Goal: Task Accomplishment & Management: Manage account settings

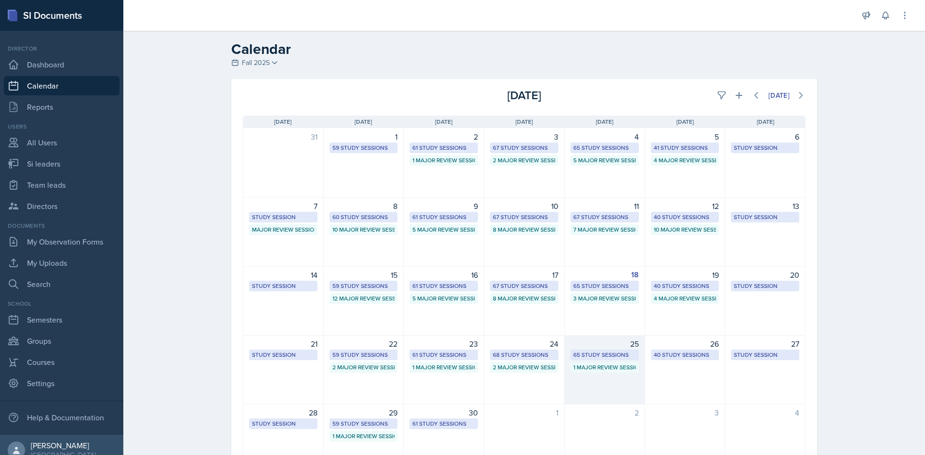
click at [593, 353] on div "65 Study Sessions" at bounding box center [604, 355] width 63 height 9
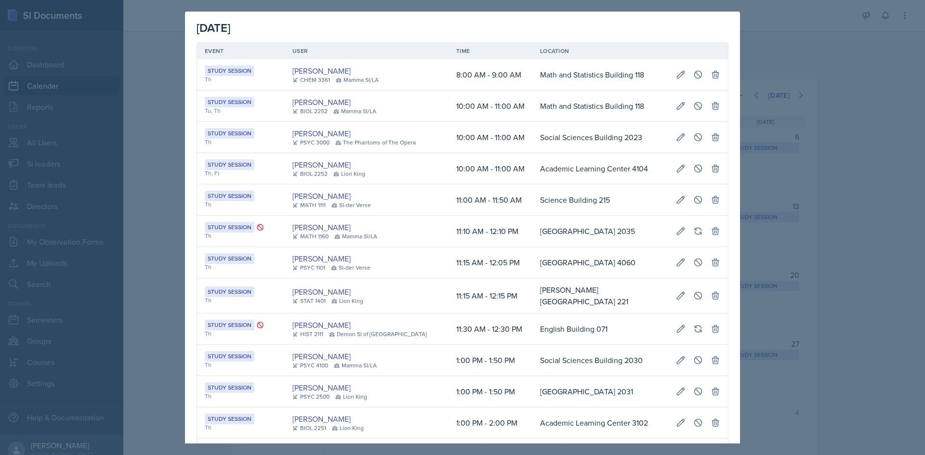
drag, startPoint x: 519, startPoint y: 199, endPoint x: 720, endPoint y: 196, distance: 201.3
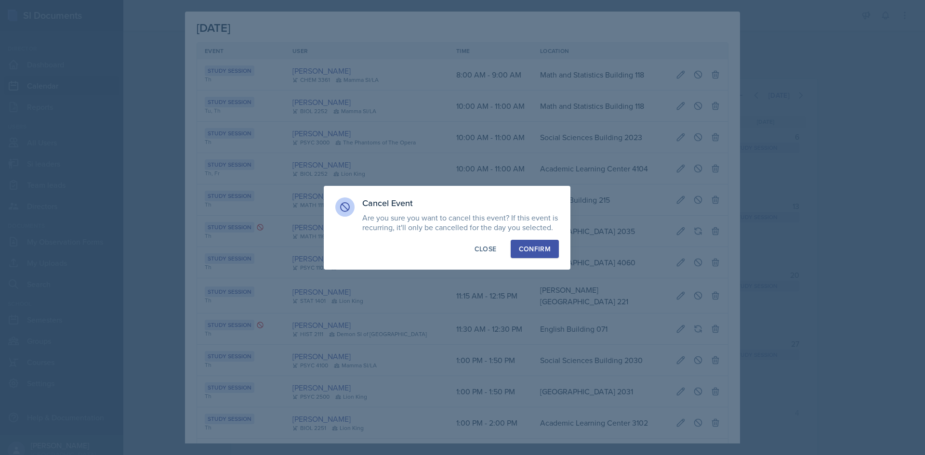
click at [517, 258] on button "Confirm" at bounding box center [534, 249] width 48 height 18
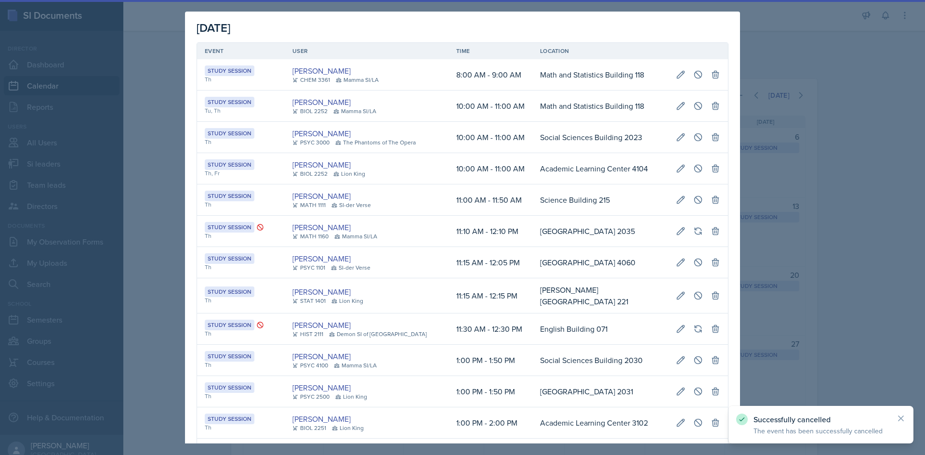
click at [150, 214] on div at bounding box center [462, 227] width 925 height 455
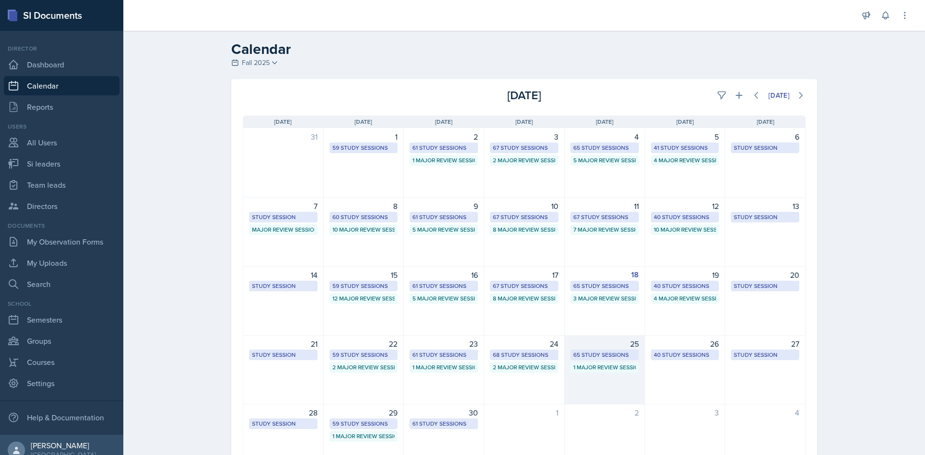
click at [601, 353] on div "65 Study Sessions" at bounding box center [604, 355] width 63 height 9
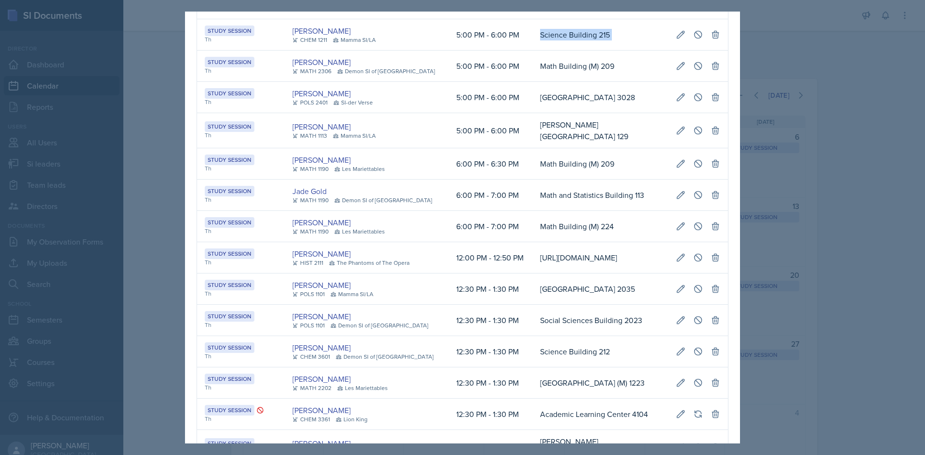
drag, startPoint x: 517, startPoint y: 230, endPoint x: 717, endPoint y: 228, distance: 199.9
click at [717, 51] on tr "Study Session Th Markcharles Ogunjiofor CHEM 1211 Mamma SI/LA 5:00 PM - 6:00 PM…" at bounding box center [462, 34] width 531 height 31
click at [679, 43] on button at bounding box center [680, 34] width 17 height 17
select select "5"
select select "0"
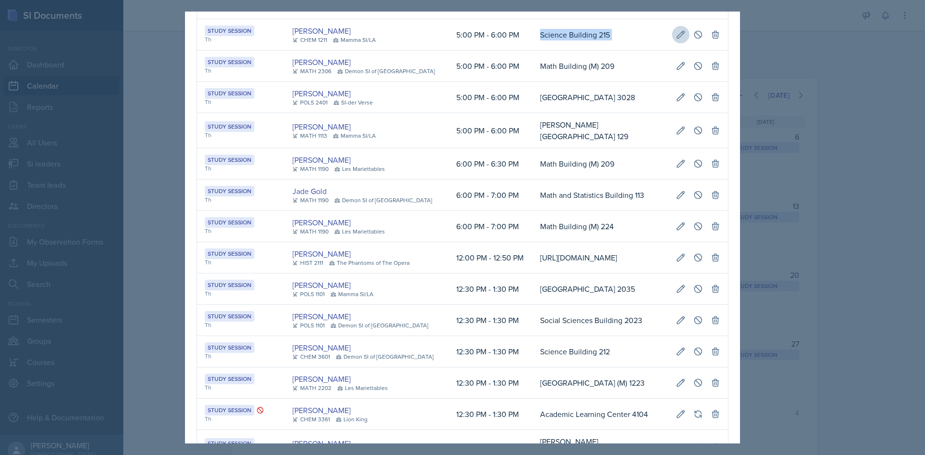
select select "PM"
select select "6"
select select "0"
select select "PM"
type input "Science Building 215"
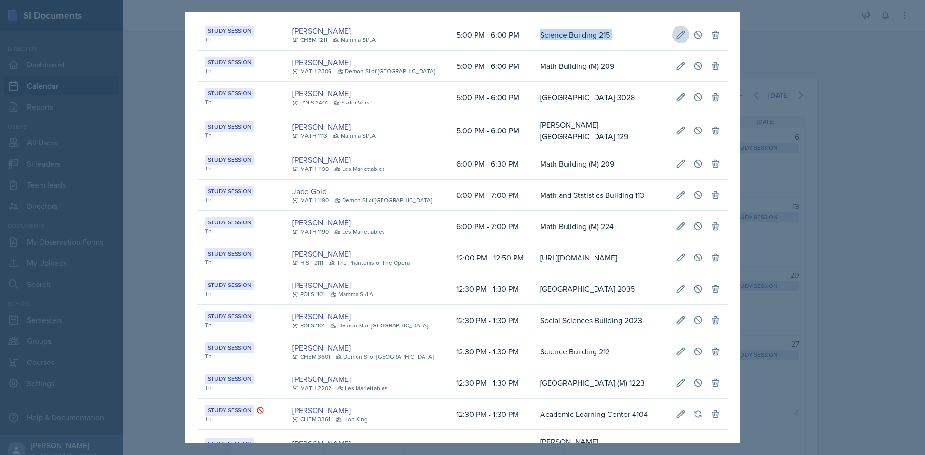
select select "d66089cd-5ee7-4f89-a345-f1bdd1643066"
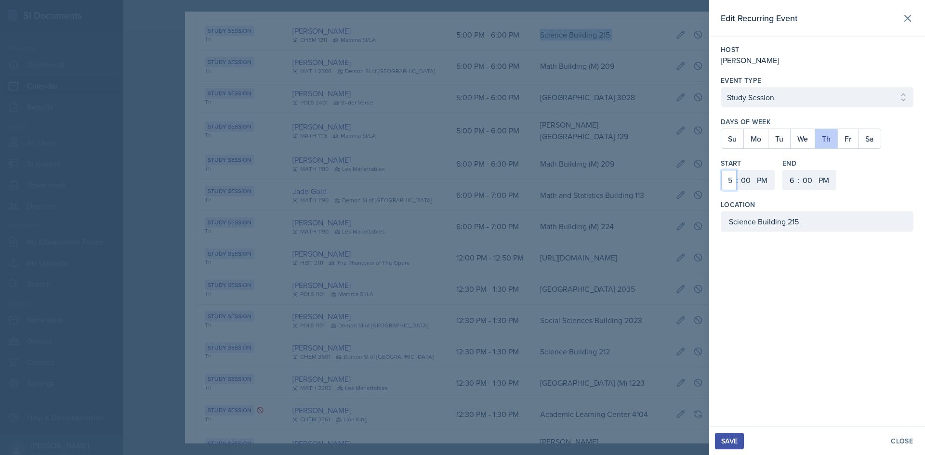
click at [731, 183] on select "1 2 3 4 5 6 7 8 9 10 11 12" at bounding box center [728, 180] width 15 height 20
select select "3"
click at [721, 170] on select "1 2 3 4 5 6 7 8 9 10 11 12" at bounding box center [728, 180] width 15 height 20
click at [752, 177] on select "00 05 10 15 20 25 30 35 40 45 50 55" at bounding box center [745, 180] width 15 height 20
select select "30"
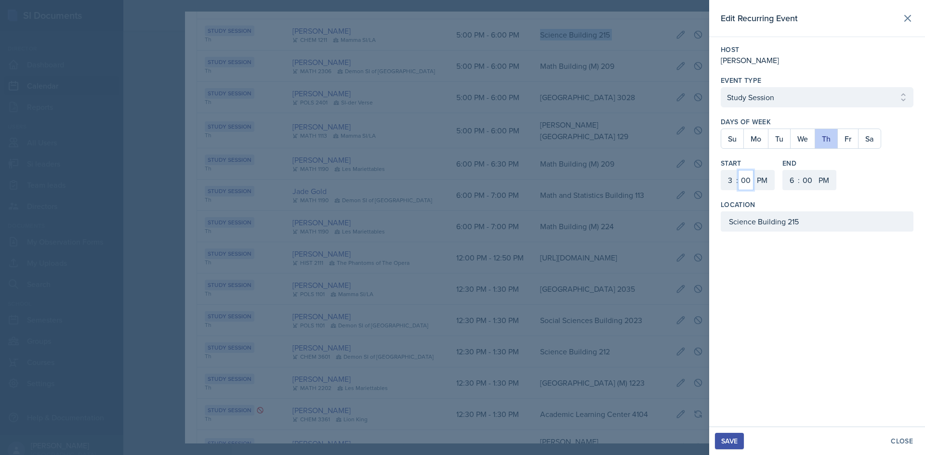
click at [738, 170] on select "00 05 10 15 20 25 30 35 40 45 50 55" at bounding box center [745, 180] width 15 height 20
click at [788, 178] on select "1 2 3 4 5 6 7 8 9 10 11 12" at bounding box center [790, 180] width 15 height 20
select select "4"
click at [783, 170] on select "1 2 3 4 5 6 7 8 9 10 11 12" at bounding box center [790, 180] width 15 height 20
click at [808, 178] on select "00 05 10 15 20 25 30 35 40 45 50 55" at bounding box center [806, 180] width 15 height 20
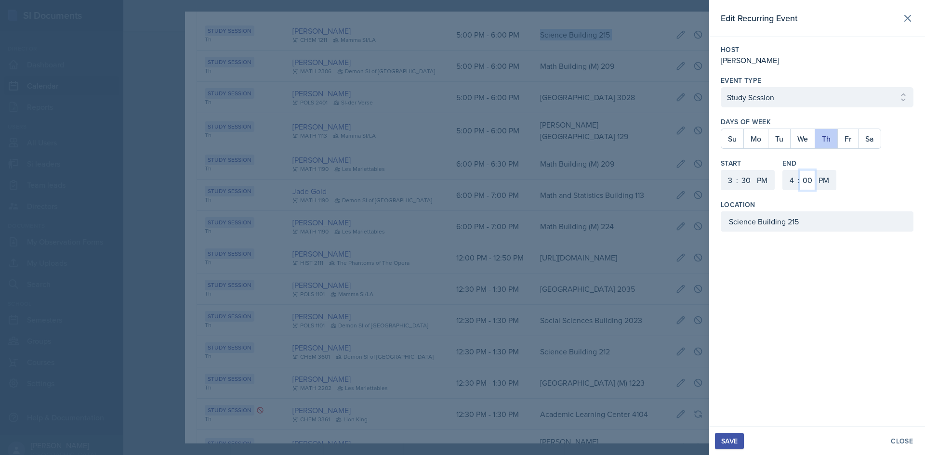
select select "30"
click at [799, 170] on select "00 05 10 15 20 25 30 35 40 45 50 55" at bounding box center [806, 180] width 15 height 20
click at [723, 436] on button "Save" at bounding box center [729, 441] width 29 height 16
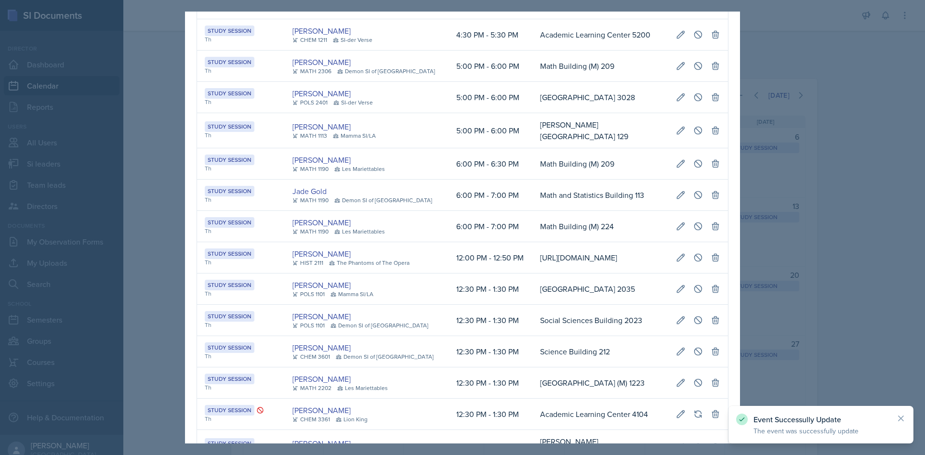
click at [778, 385] on div at bounding box center [462, 227] width 925 height 455
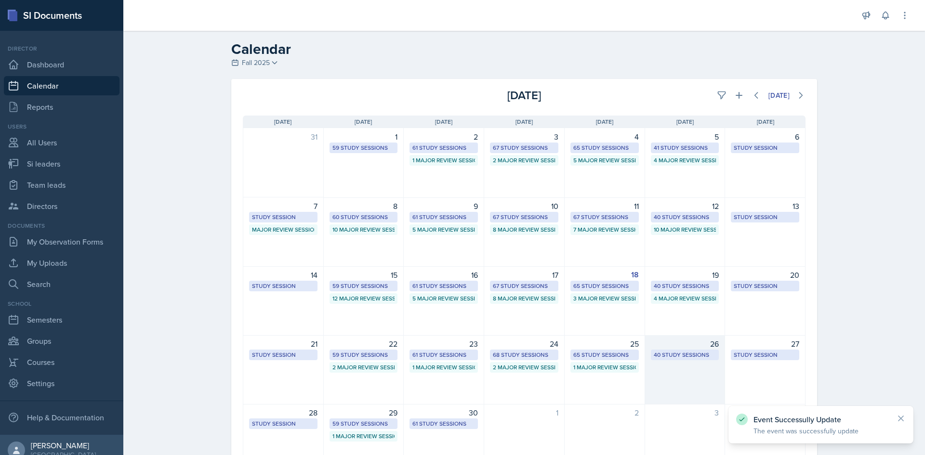
scroll to position [48, 0]
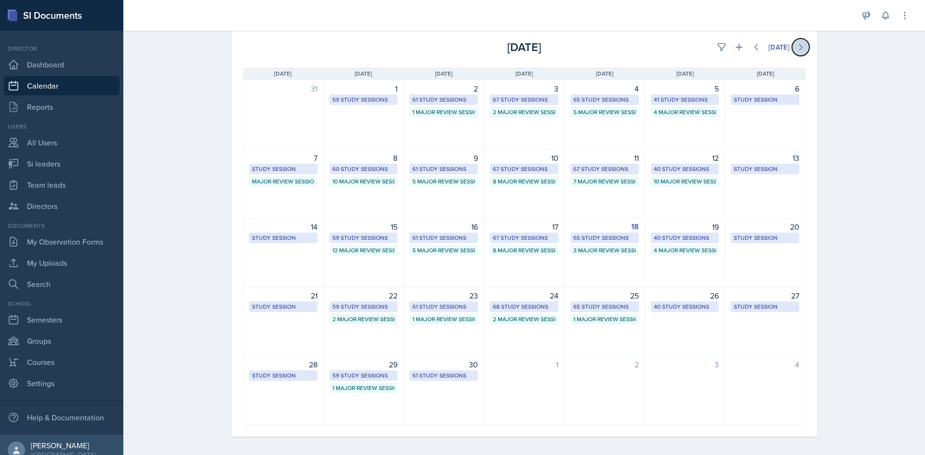
click at [796, 49] on icon at bounding box center [801, 47] width 10 height 10
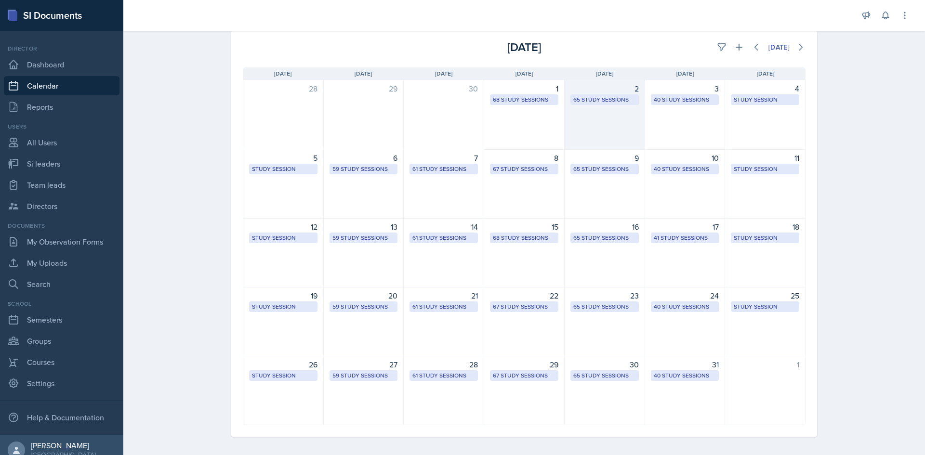
click at [597, 101] on div "65 Study Sessions" at bounding box center [604, 99] width 63 height 9
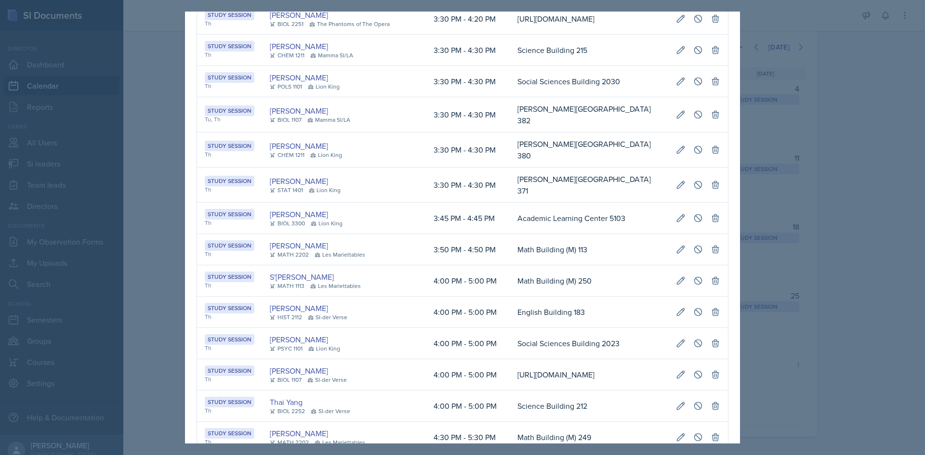
click at [835, 230] on div at bounding box center [462, 227] width 925 height 455
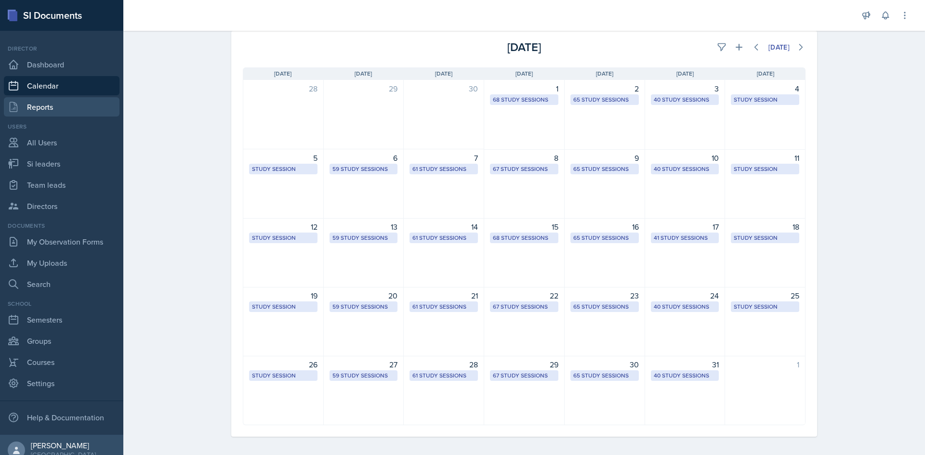
click at [42, 112] on link "Reports" at bounding box center [62, 106] width 116 height 19
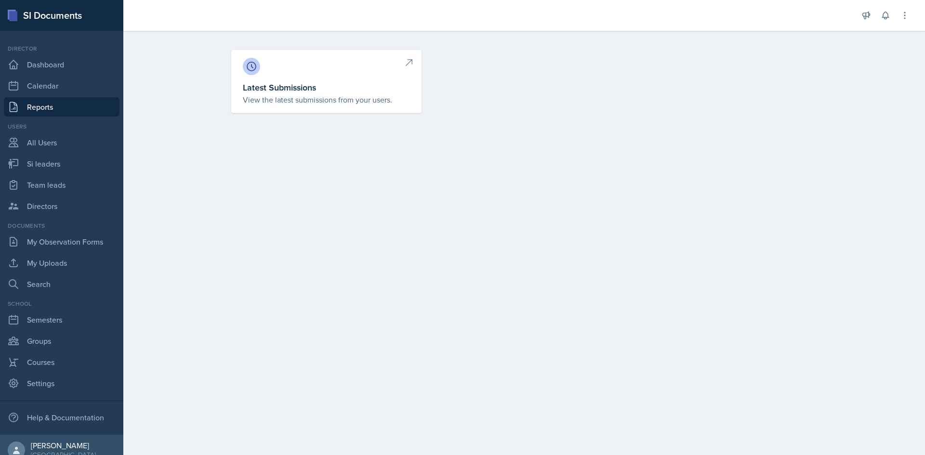
click at [374, 81] on h3 "Latest Submissions" at bounding box center [326, 87] width 167 height 13
select select "1"
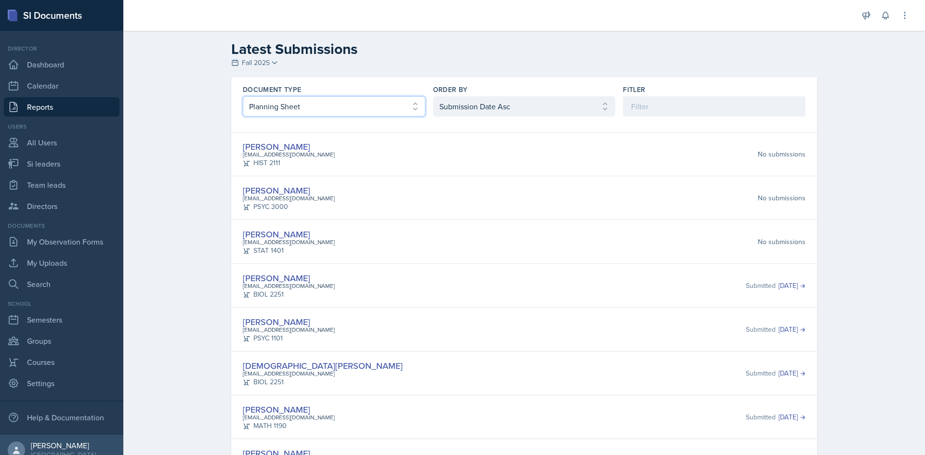
click at [351, 105] on select "Select document type Planning Sheet Peer Observation Form Team lead Observation…" at bounding box center [334, 106] width 183 height 20
click at [275, 82] on div "Document Type Select document type Planning Sheet Peer Observation Form Team le…" at bounding box center [524, 100] width 586 height 47
click at [43, 66] on link "Dashboard" at bounding box center [62, 64] width 116 height 19
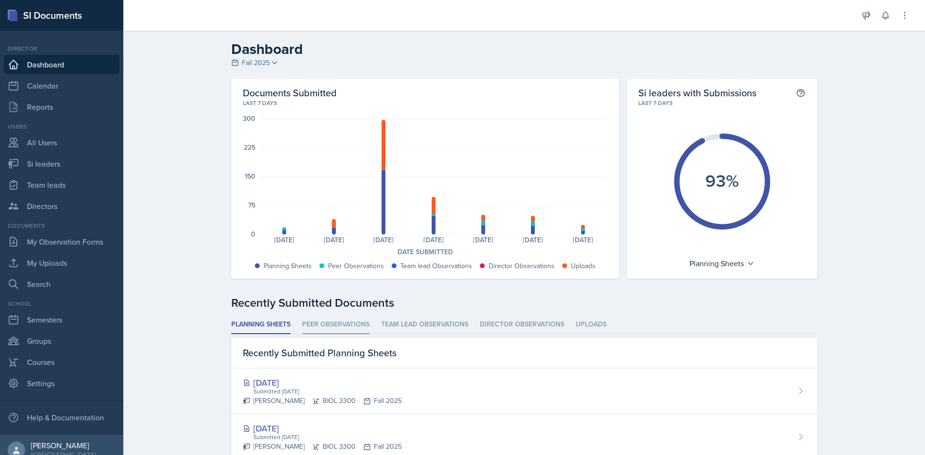
click at [349, 326] on li "Peer Observations" at bounding box center [335, 324] width 67 height 19
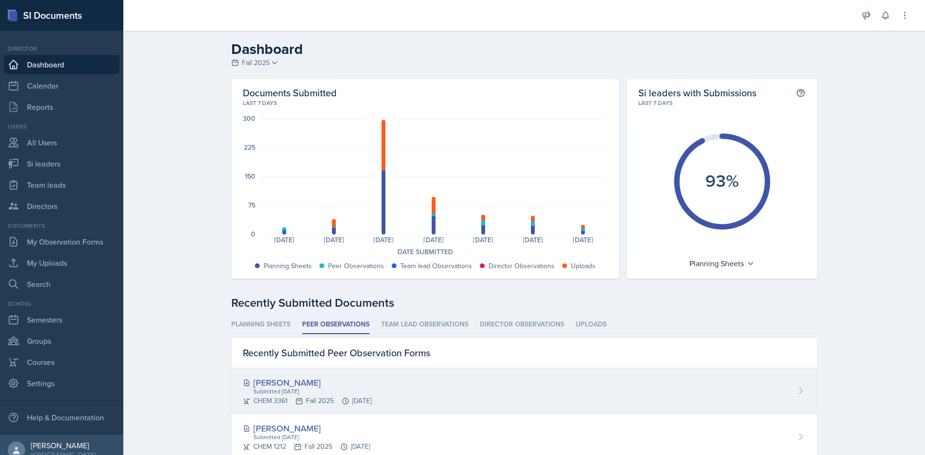
click at [412, 390] on div "Octavia Kaham Submitted Sep 18th, 2025 CHEM 3361 Fall 2025 Sep 3rd, 2025" at bounding box center [524, 391] width 586 height 46
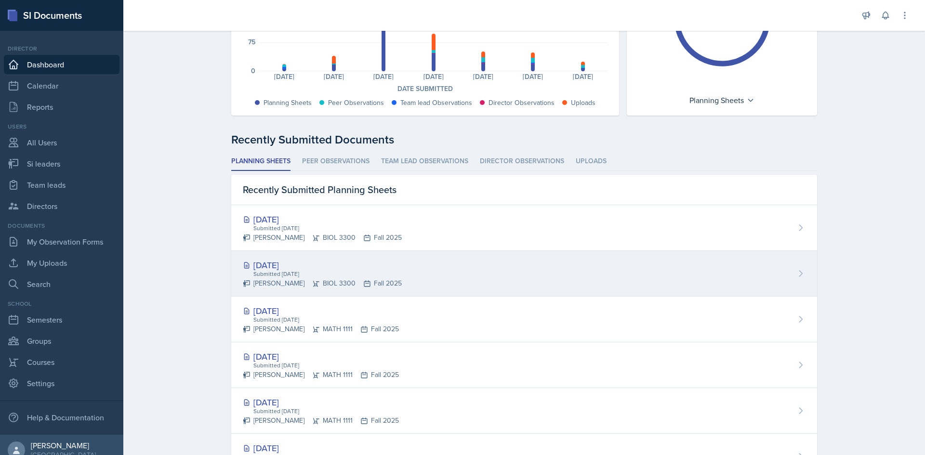
scroll to position [153, 0]
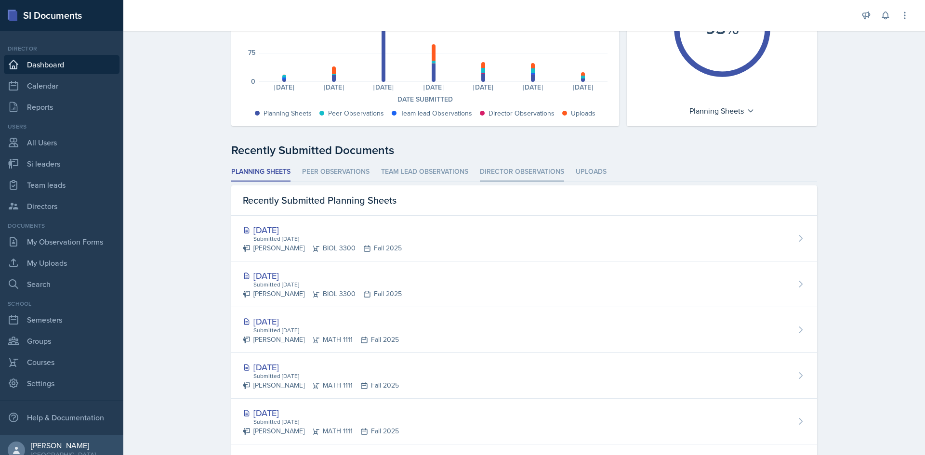
click at [489, 165] on li "Director Observations" at bounding box center [522, 172] width 84 height 19
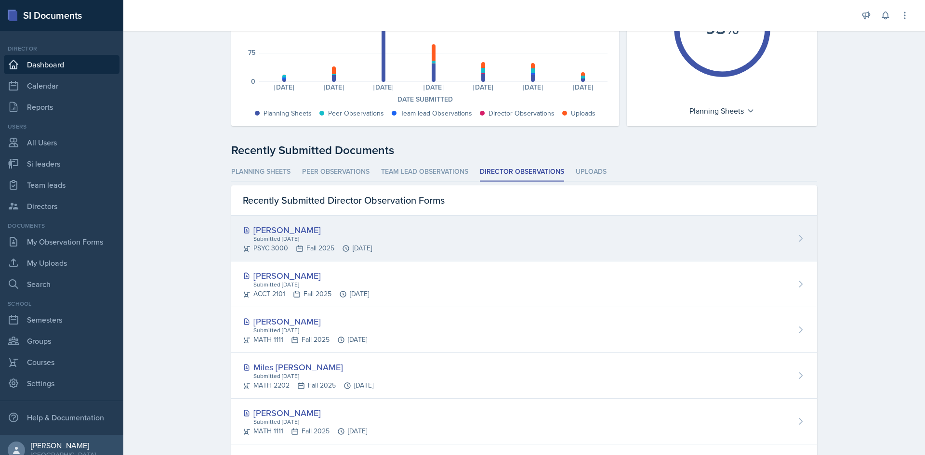
click at [372, 249] on div "PSYC 3000 Fall 2025 Sep 16th, 2025" at bounding box center [307, 248] width 129 height 10
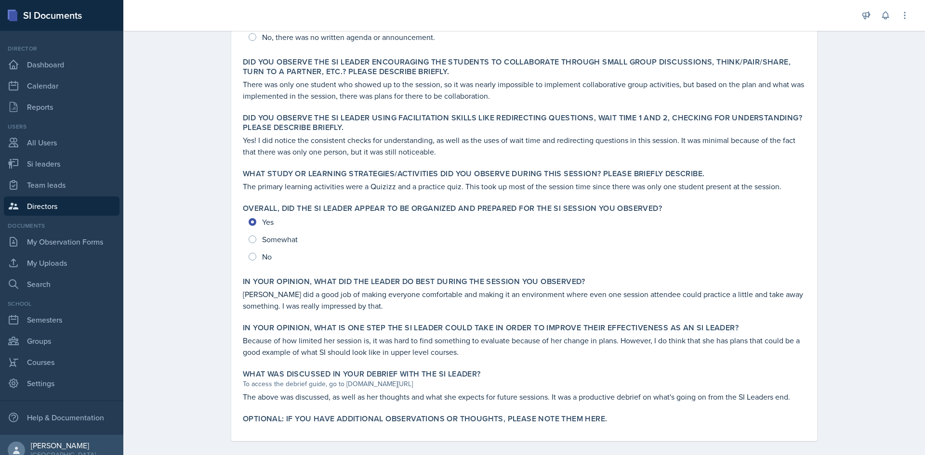
scroll to position [307, 0]
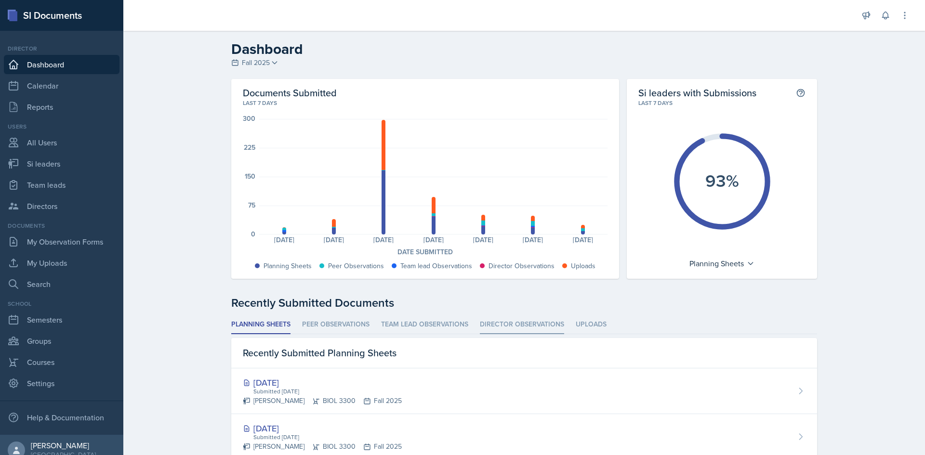
click at [548, 319] on li "Director Observations" at bounding box center [522, 324] width 84 height 19
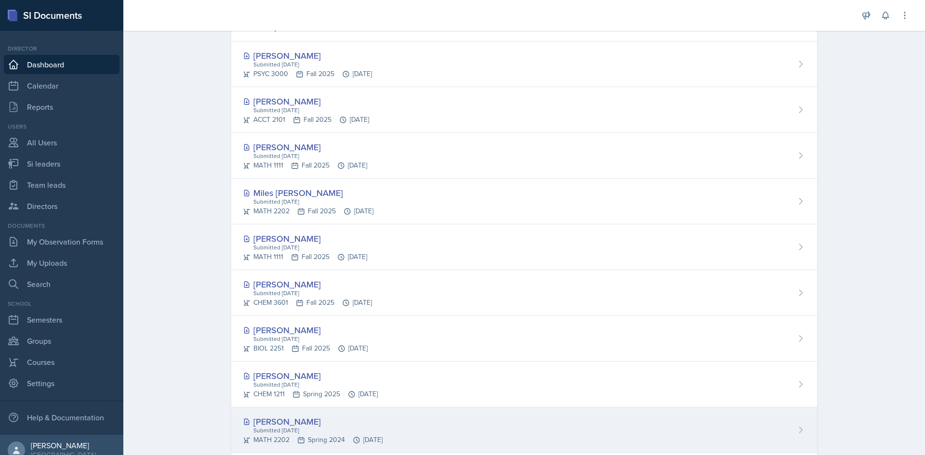
scroll to position [249, 0]
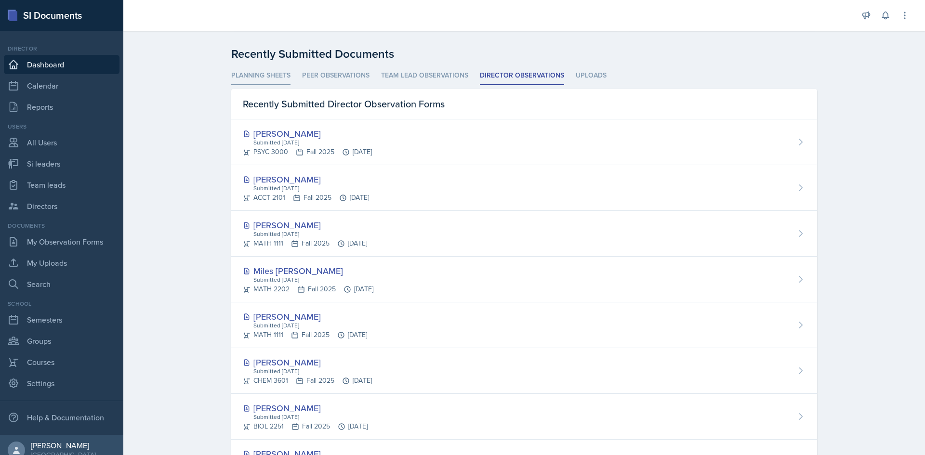
click at [274, 79] on li "Planning Sheets" at bounding box center [260, 75] width 59 height 19
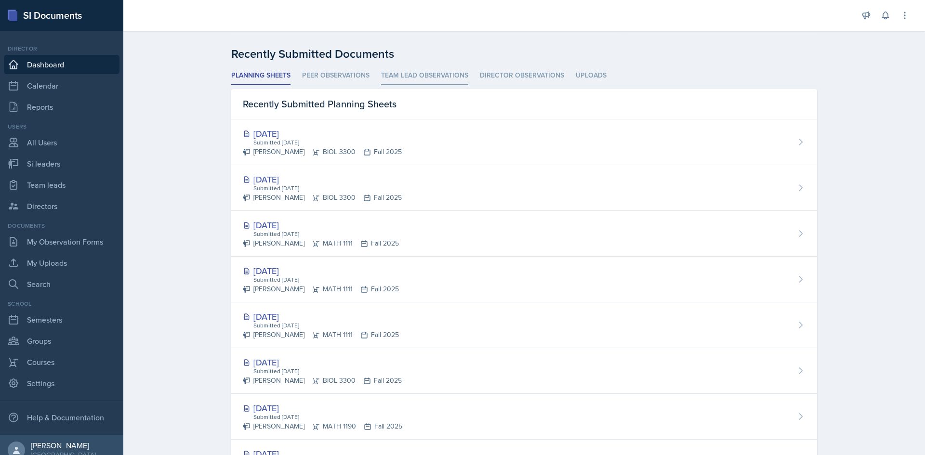
click at [428, 82] on li "Team lead Observations" at bounding box center [424, 75] width 87 height 19
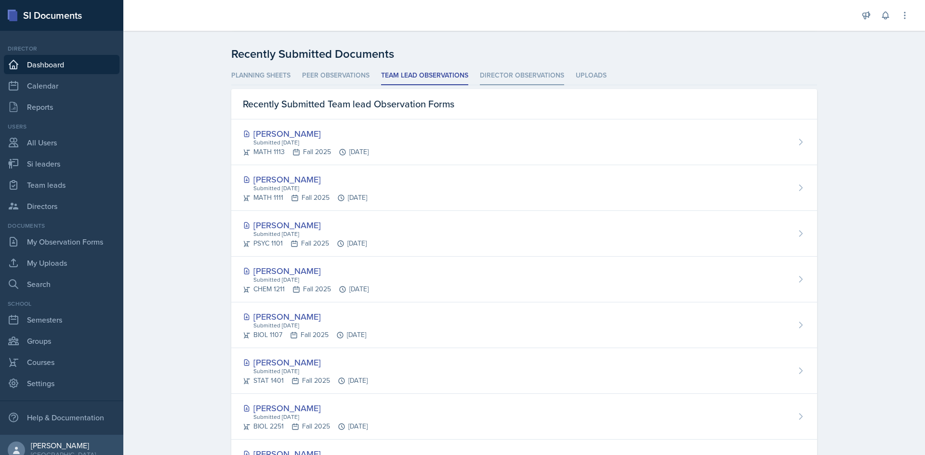
click at [520, 75] on li "Director Observations" at bounding box center [522, 75] width 84 height 19
click at [581, 68] on li "Uploads" at bounding box center [590, 75] width 31 height 19
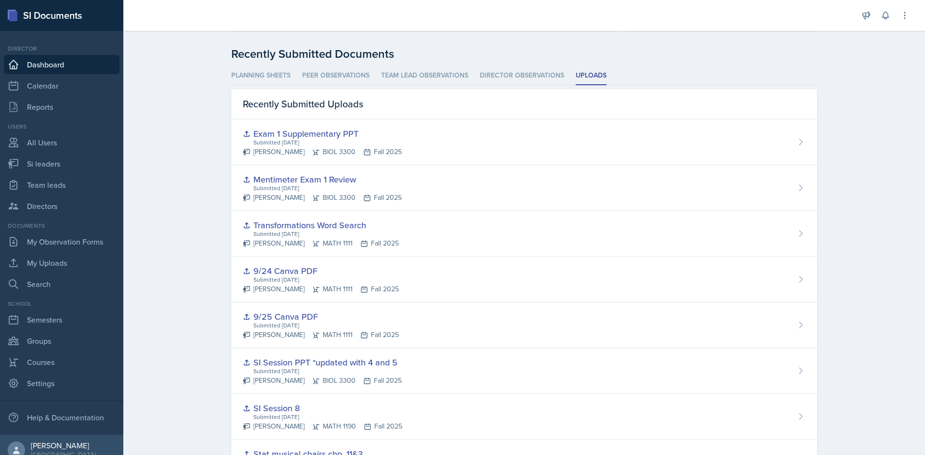
drag, startPoint x: 538, startPoint y: 137, endPoint x: 204, endPoint y: 207, distance: 340.9
click at [204, 207] on div "Dashboard Fall 2025 Fall 2025 Summer 2025 Spring 2025 Fall 2024 Summer 2024 Spr…" at bounding box center [523, 191] width 801 height 818
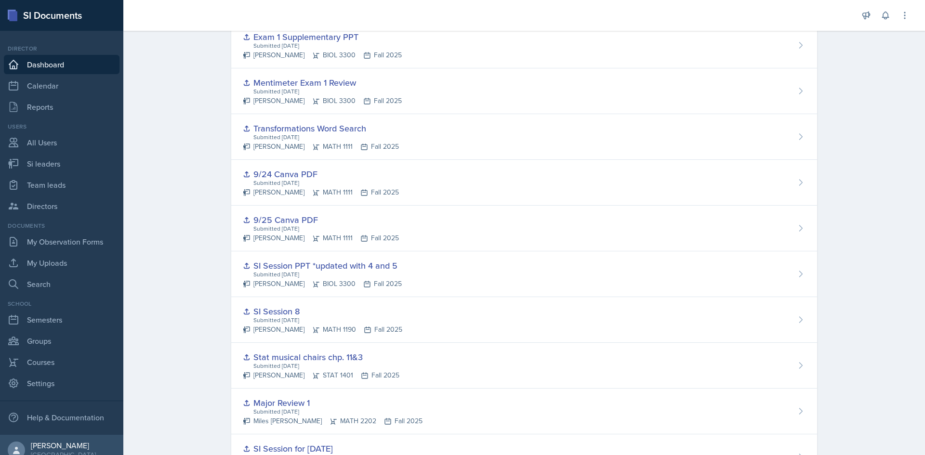
scroll to position [201, 0]
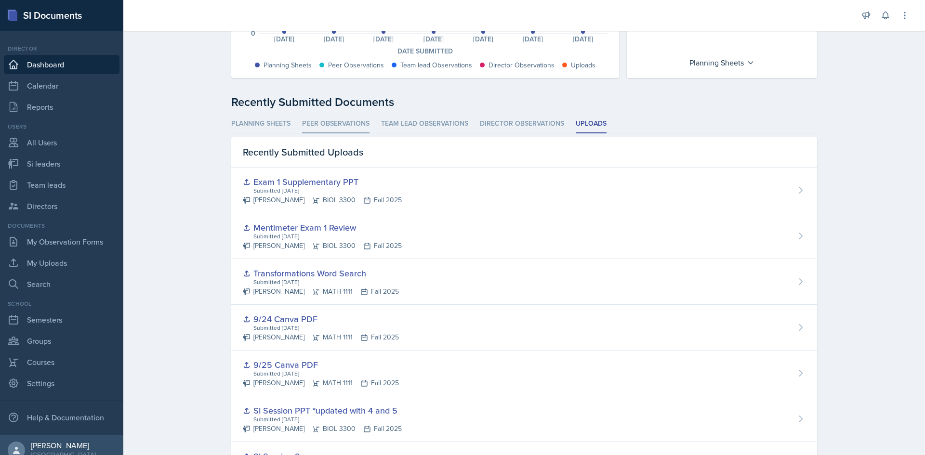
click at [350, 123] on li "Peer Observations" at bounding box center [335, 124] width 67 height 19
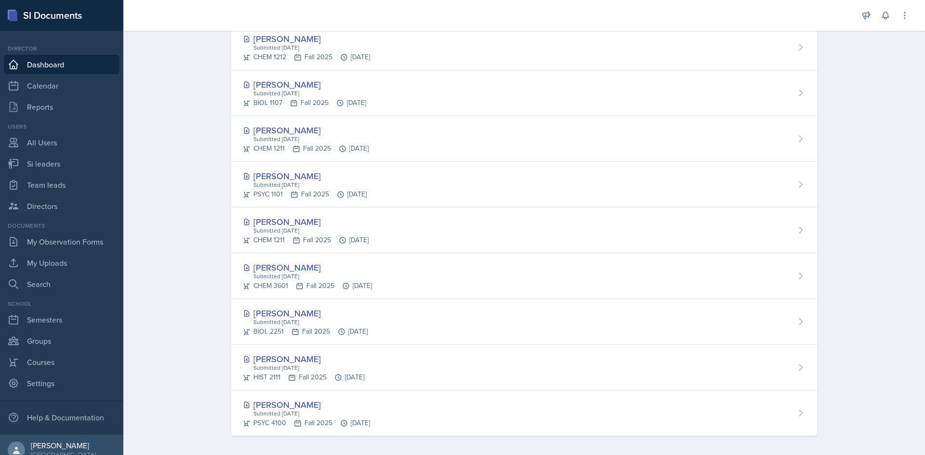
scroll to position [393, 0]
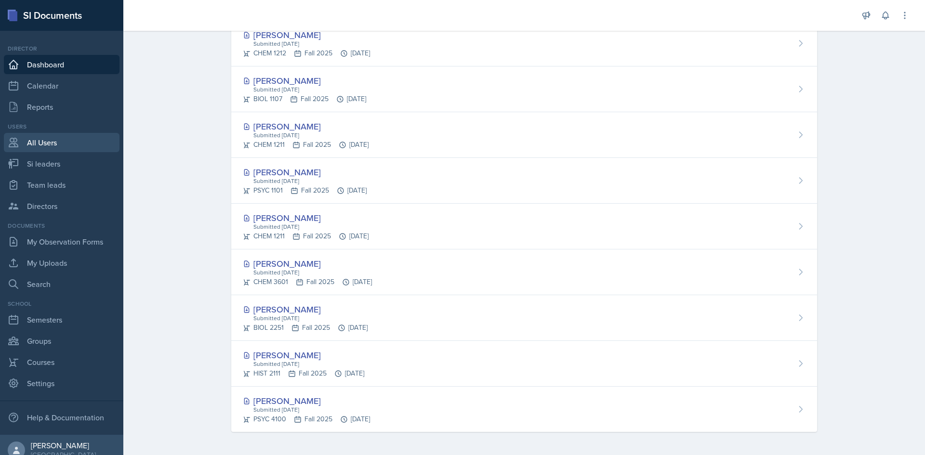
click at [63, 146] on link "All Users" at bounding box center [62, 142] width 116 height 19
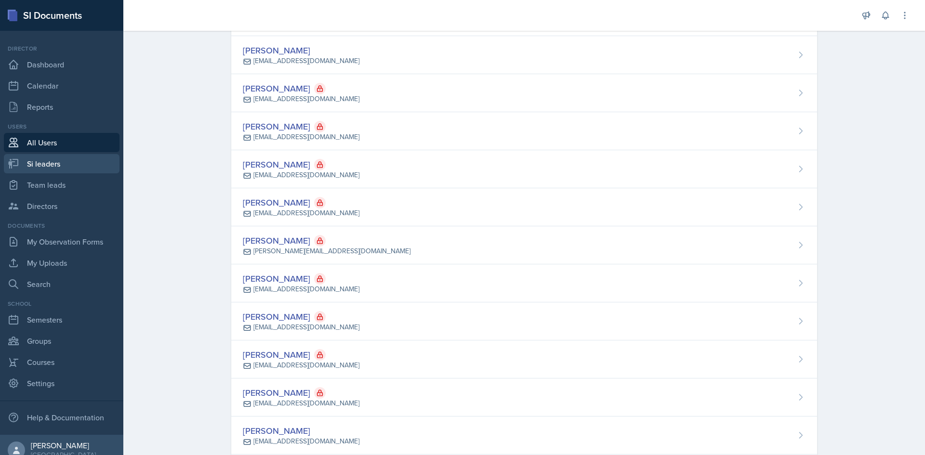
click at [57, 154] on link "Si leaders" at bounding box center [62, 163] width 116 height 19
select select "2bed604d-1099-4043-b1bc-2365e8740244"
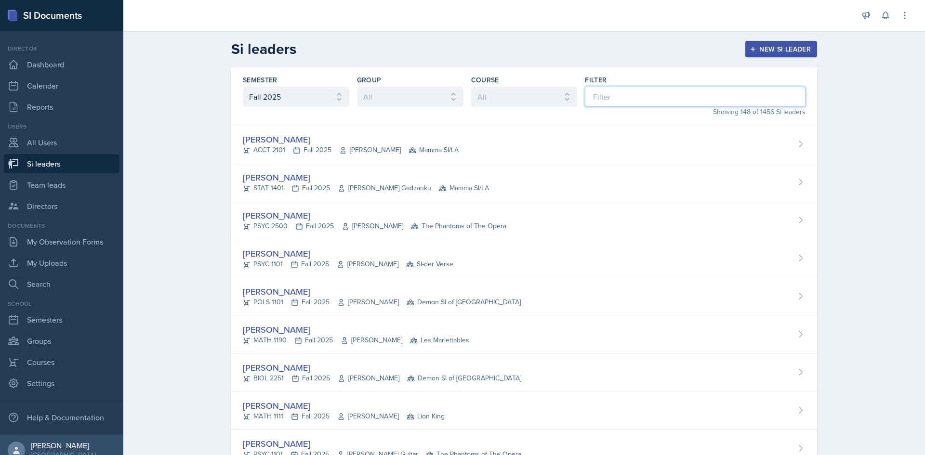
click at [690, 93] on input at bounding box center [695, 97] width 221 height 20
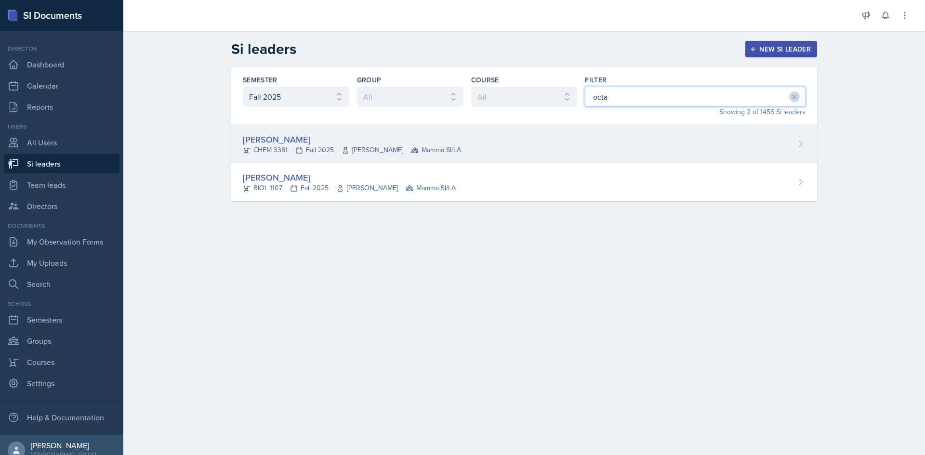
type input "octa"
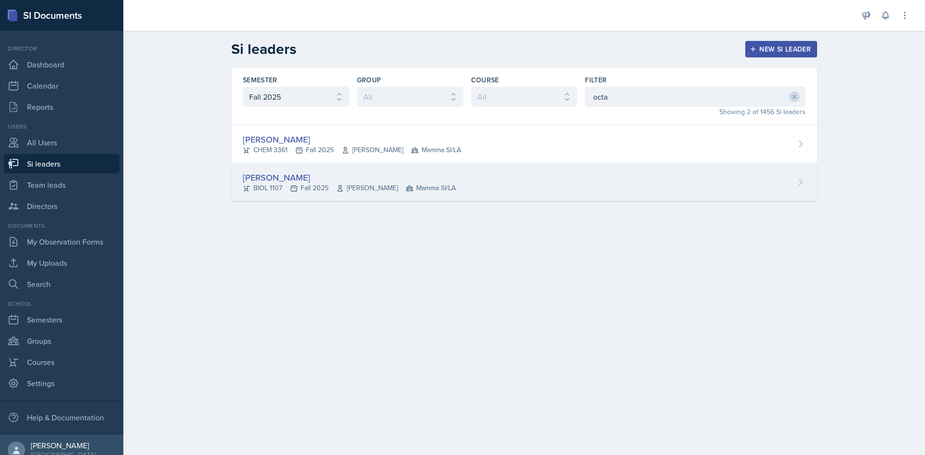
click at [561, 172] on div "Octavia Kaham BIOL 1107 Fall 2025 Farnaz Shoja-Taheri Mamma SI/LA" at bounding box center [524, 182] width 586 height 38
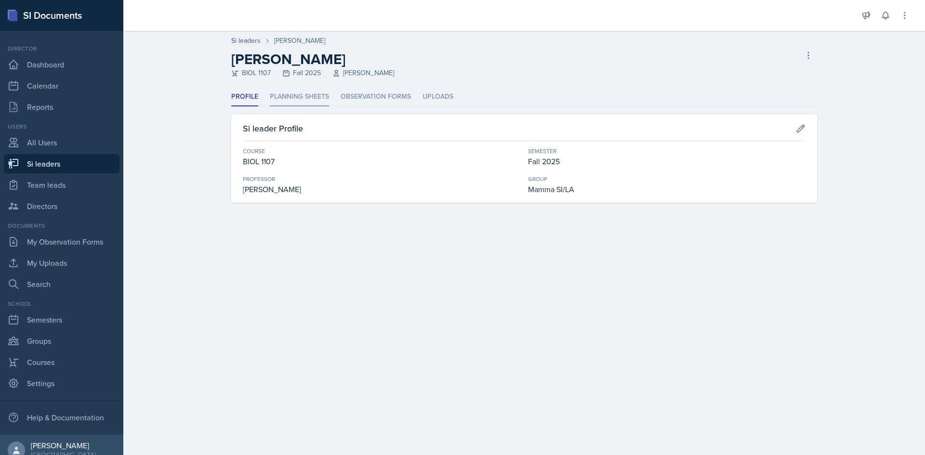
click at [320, 102] on li "Planning Sheets" at bounding box center [299, 97] width 59 height 19
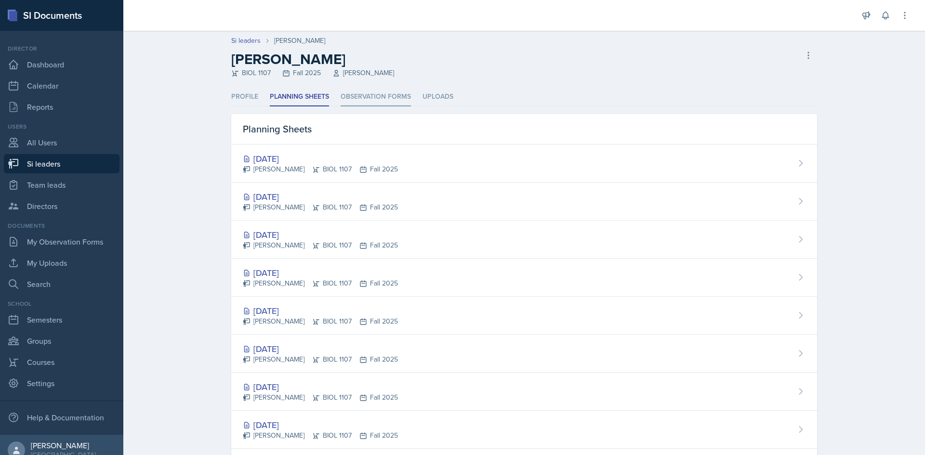
click at [363, 105] on li "Observation Forms" at bounding box center [375, 97] width 70 height 19
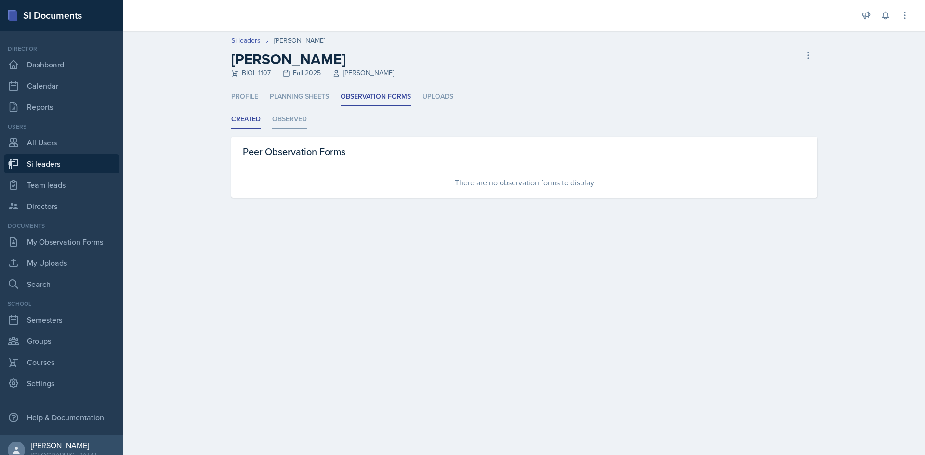
click at [305, 121] on li "Observed" at bounding box center [289, 119] width 35 height 19
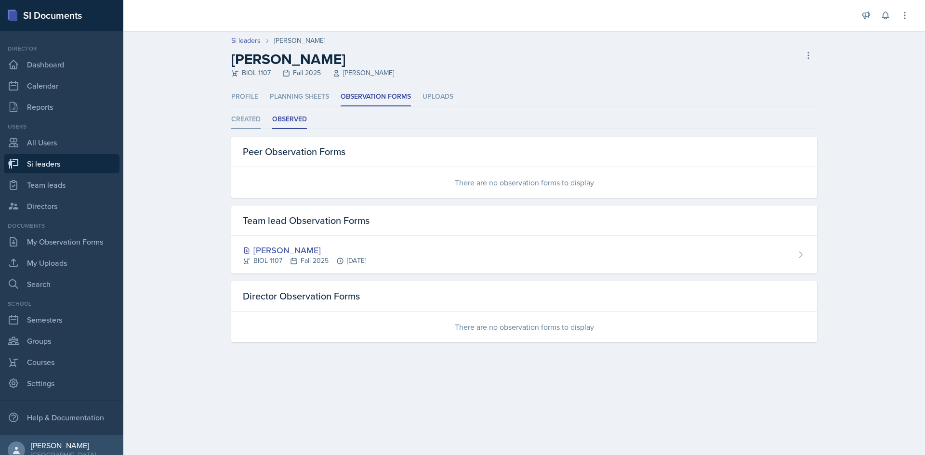
click at [256, 121] on li "Created" at bounding box center [245, 119] width 29 height 19
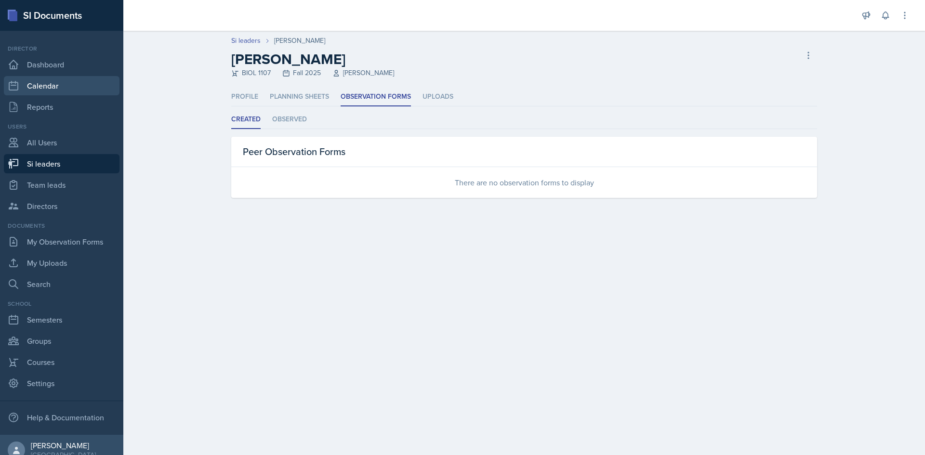
click at [45, 92] on link "Calendar" at bounding box center [62, 85] width 116 height 19
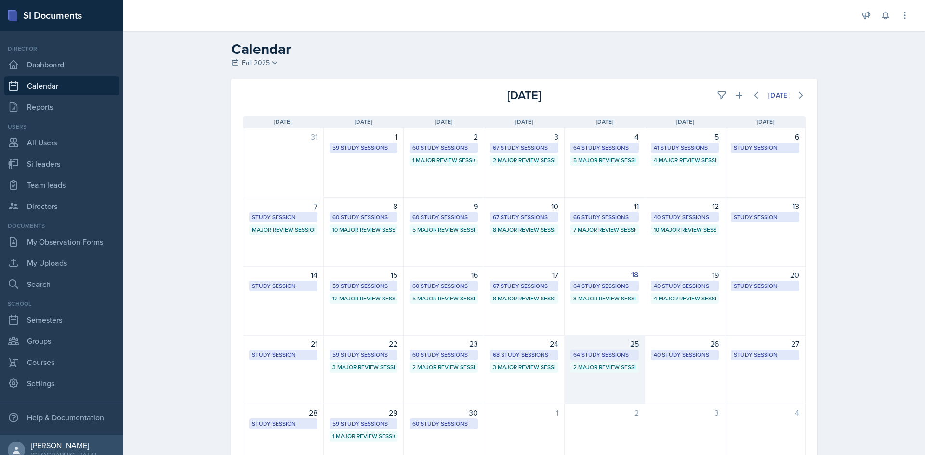
click at [602, 350] on div "64 Study Sessions" at bounding box center [604, 355] width 68 height 11
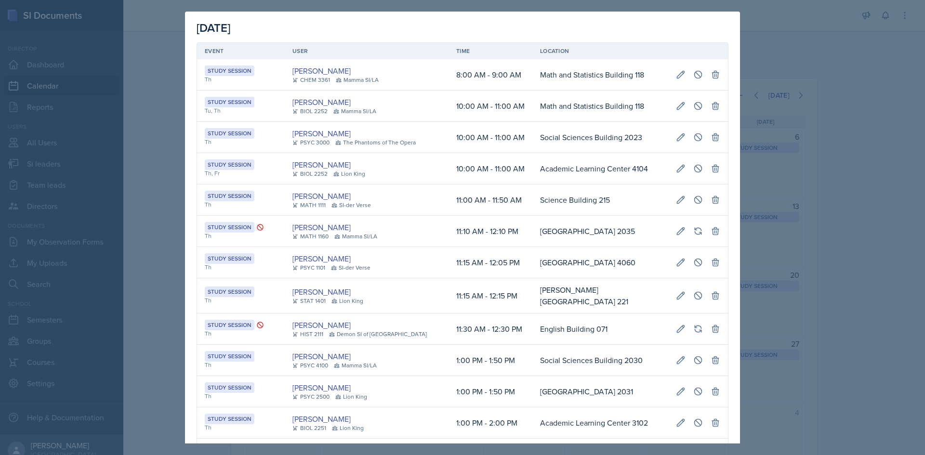
click at [503, 284] on td "11:15 AM - 12:15 PM" at bounding box center [490, 295] width 84 height 35
click at [795, 138] on div at bounding box center [462, 227] width 925 height 455
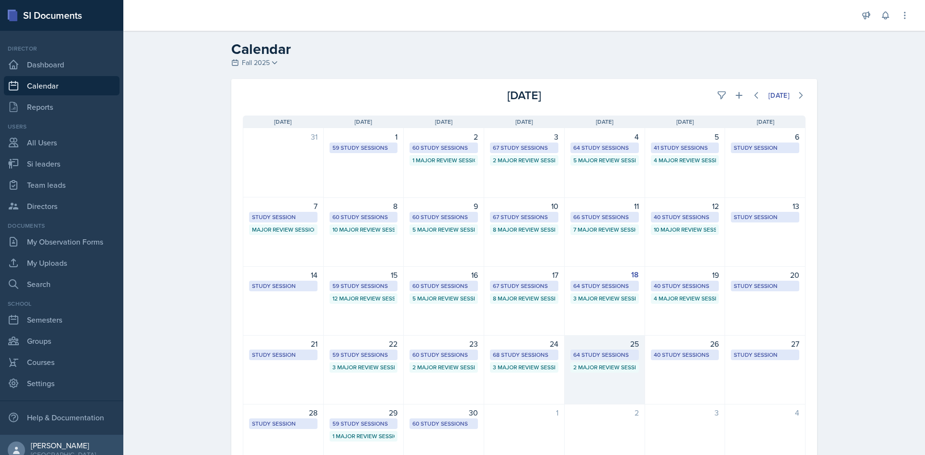
click at [599, 357] on div "64 Study Sessions" at bounding box center [604, 355] width 63 height 9
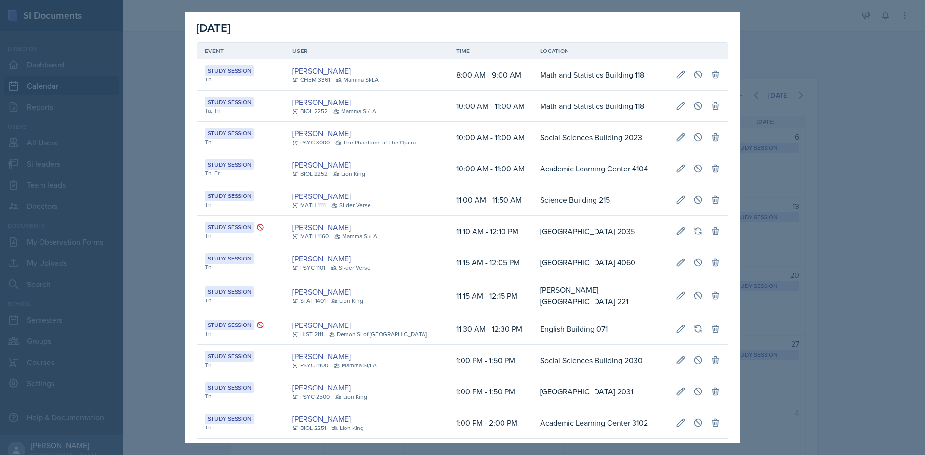
click at [492, 319] on td "11:30 AM - 12:30 PM" at bounding box center [490, 328] width 84 height 31
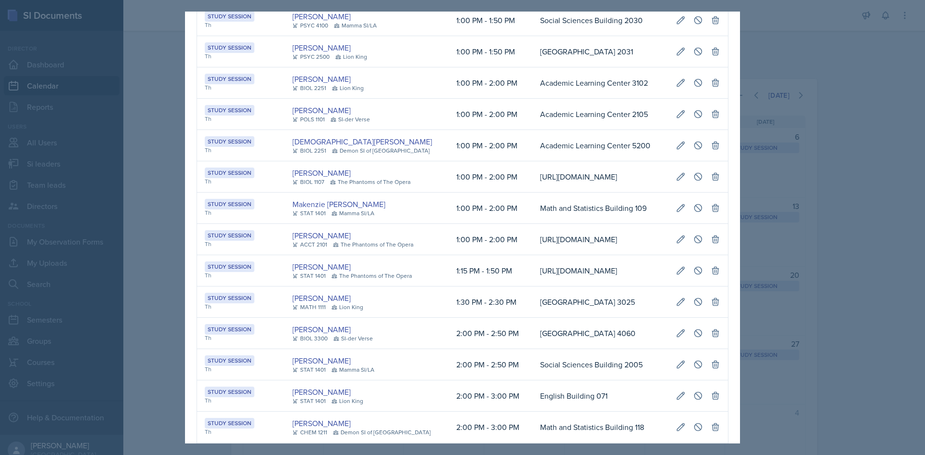
click at [149, 288] on div at bounding box center [462, 227] width 925 height 455
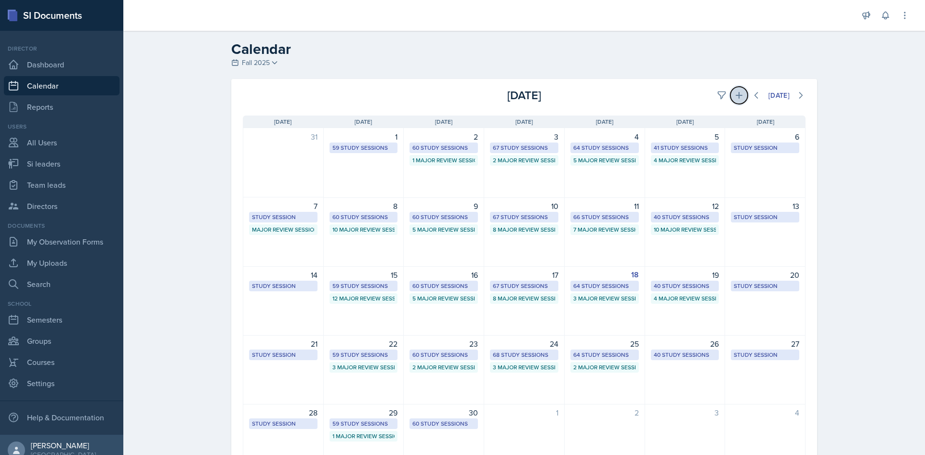
click at [730, 100] on button at bounding box center [738, 95] width 17 height 17
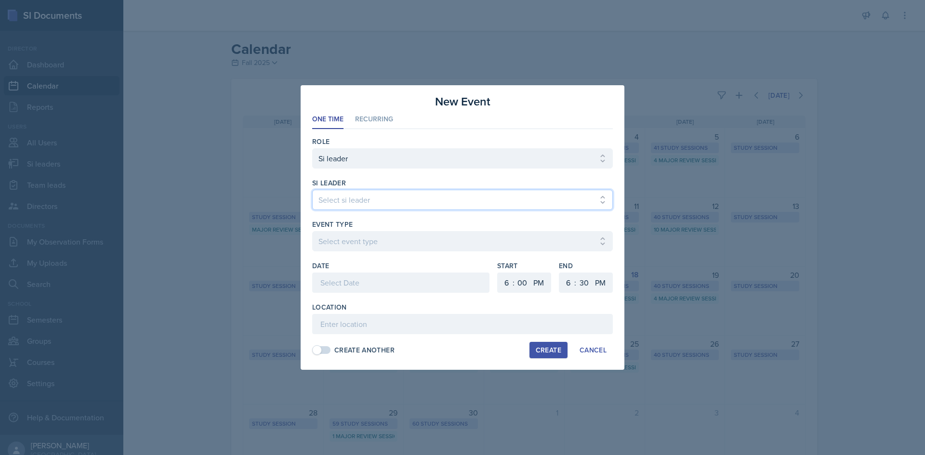
click at [396, 195] on select "Select si leader Abeer Kayser Aditya Chauhan Aissa Sylla Alberto Di Stanislao A…" at bounding box center [462, 200] width 300 height 20
click at [379, 124] on li "Recurring" at bounding box center [374, 119] width 38 height 19
click at [370, 194] on select "Select si leader Abeer Kayser Aditya Chauhan Aissa Sylla Alberto Di Stanislao A…" at bounding box center [462, 200] width 300 height 20
select select "53d43853-1e31-4e9f-86aa-adec22c97551"
click at [312, 190] on select "Select si leader Abeer Kayser Aditya Chauhan Aissa Sylla Alberto Di Stanislao A…" at bounding box center [462, 200] width 300 height 20
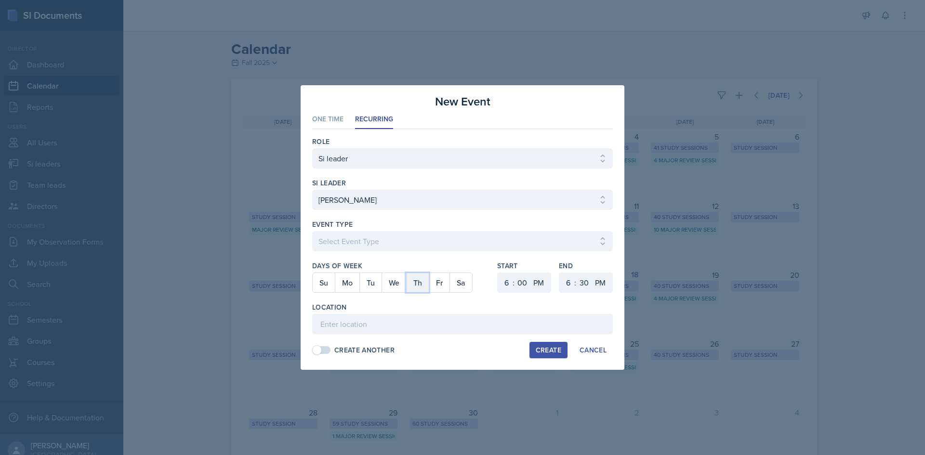
click at [411, 282] on button "Th" at bounding box center [417, 282] width 23 height 19
click at [406, 250] on select "Select Event Type Major Review Session Study Session" at bounding box center [462, 241] width 300 height 20
select select "d66089cd-5ee7-4f89-a345-f1bdd1643066"
click at [312, 231] on select "Select Event Type Major Review Session Study Session" at bounding box center [462, 241] width 300 height 20
click at [496, 277] on div "Days of Week Su Mo Tu We Th Fr Sa Start 1 2 3 4 5 6 7 8 9 10 11 12 : 00 05 10 1…" at bounding box center [462, 281] width 300 height 41
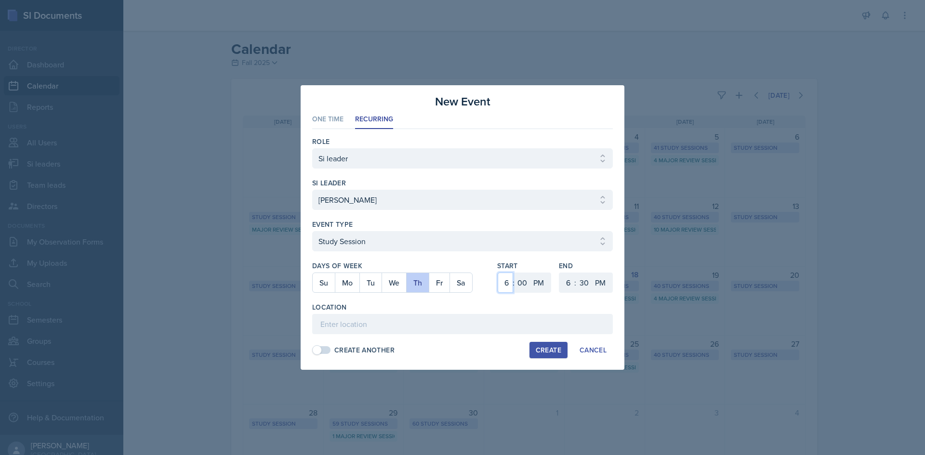
click at [498, 278] on select "1 2 3 4 5 6 7 8 9 10 11 12" at bounding box center [504, 283] width 15 height 20
select select "12"
click at [497, 273] on select "1 2 3 4 5 6 7 8 9 10 11 12" at bounding box center [504, 283] width 15 height 20
click at [527, 285] on select "00 05 10 15 20 25 30 35 40 45 50 55" at bounding box center [521, 283] width 15 height 20
select select "10"
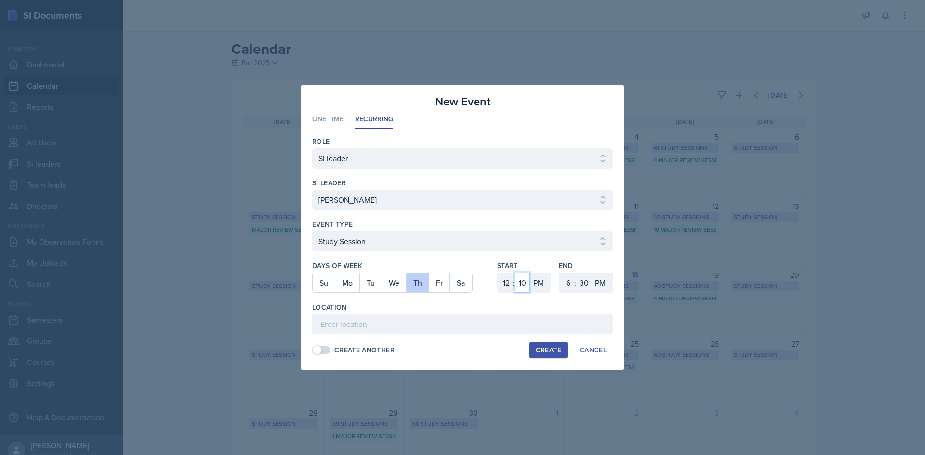
click at [514, 273] on select "00 05 10 15 20 25 30 35 40 45 50 55" at bounding box center [521, 283] width 15 height 20
click at [570, 287] on select "1 2 3 4 5 6 7 8 9 10 11 12" at bounding box center [566, 283] width 15 height 20
select select "1"
click at [559, 273] on select "1 2 3 4 5 6 7 8 9 10 11 12" at bounding box center [566, 283] width 15 height 20
click at [580, 284] on select "00 05 10 15 20 25 30 35 40 45 50 55" at bounding box center [583, 283] width 15 height 20
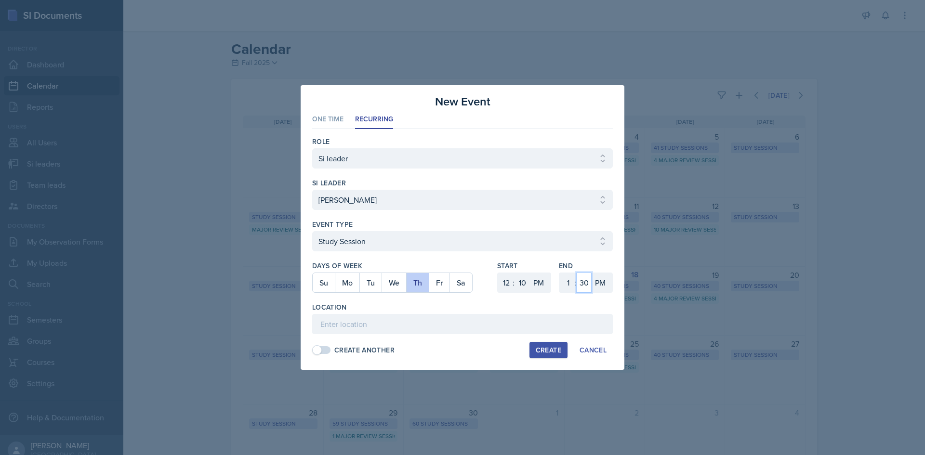
select select "10"
click at [576, 273] on select "00 05 10 15 20 25 30 35 40 45 50 55" at bounding box center [583, 283] width 15 height 20
click at [450, 321] on input at bounding box center [462, 324] width 300 height 20
paste input "https://teams.microsoft.com/dl/launcher/launcher.html?url=%2F_%23%2Fl%2Fmeetup-…"
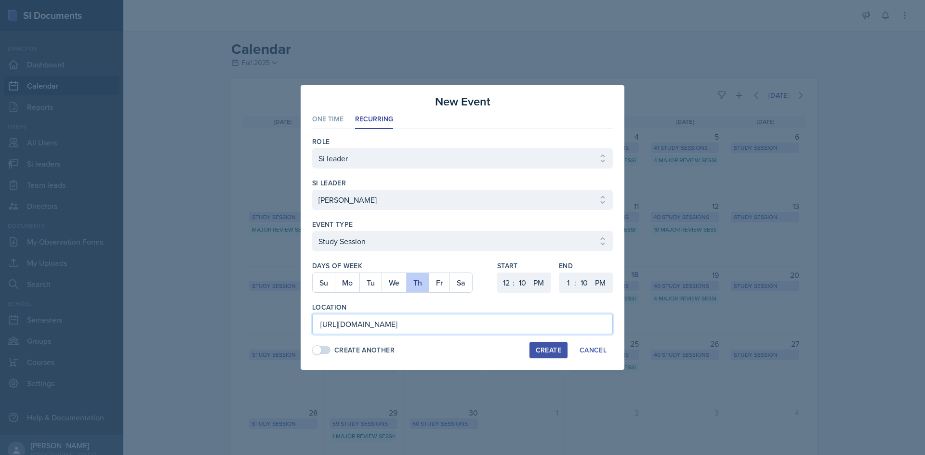
type input "https://teams.microsoft.com/dl/launcher/launcher.html?url=%2F_%23%2Fl%2Fmeetup-…"
click at [511, 331] on input "https://teams.microsoft.com/dl/launcher/launcher.html?url=%2F_%23%2Fl%2Fmeetup-…" at bounding box center [462, 324] width 300 height 20
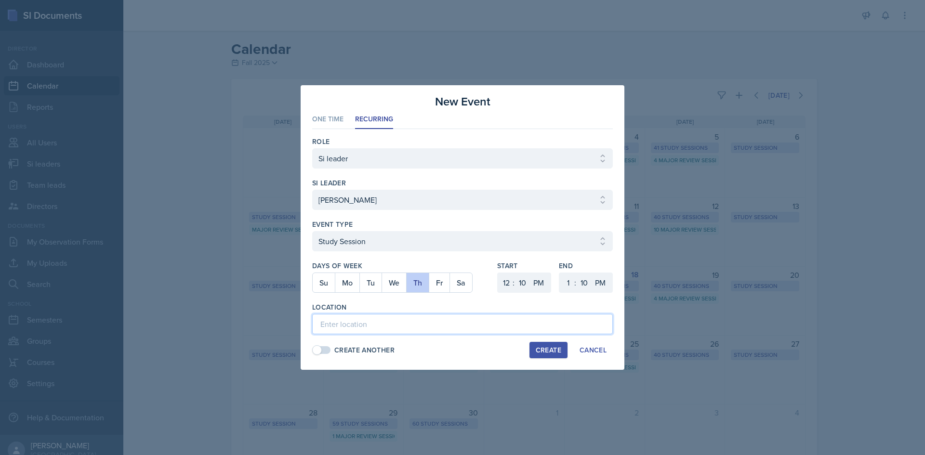
paste input "[URL][DOMAIN_NAME]"
type input "[URL][DOMAIN_NAME]"
click at [535, 345] on button "Create" at bounding box center [548, 350] width 38 height 16
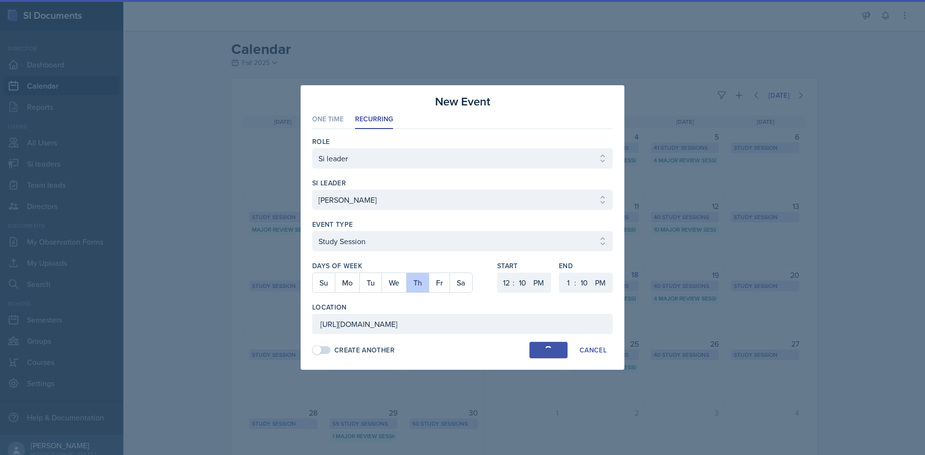
select select
select select "6"
select select "0"
select select "6"
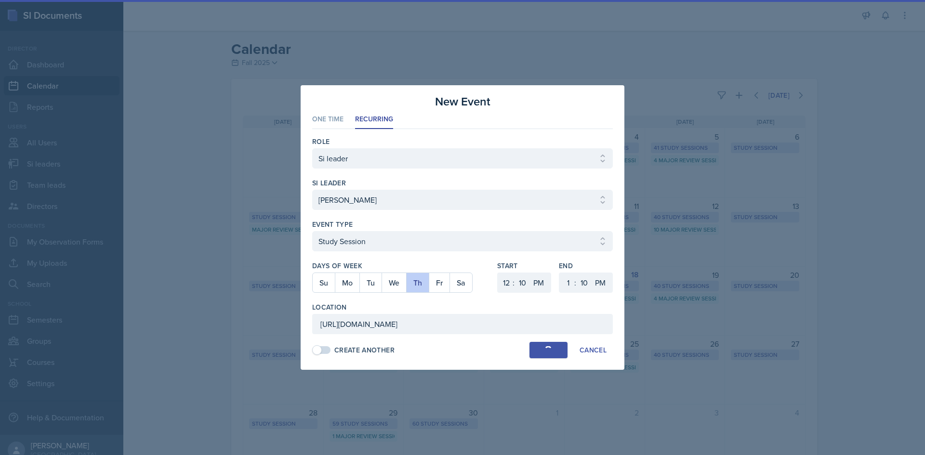
select select "30"
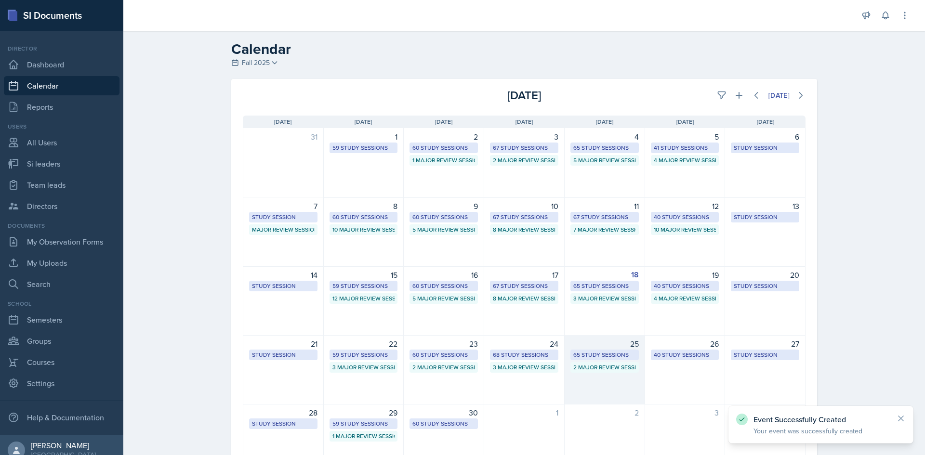
click at [607, 356] on div "65 Study Sessions" at bounding box center [604, 355] width 63 height 9
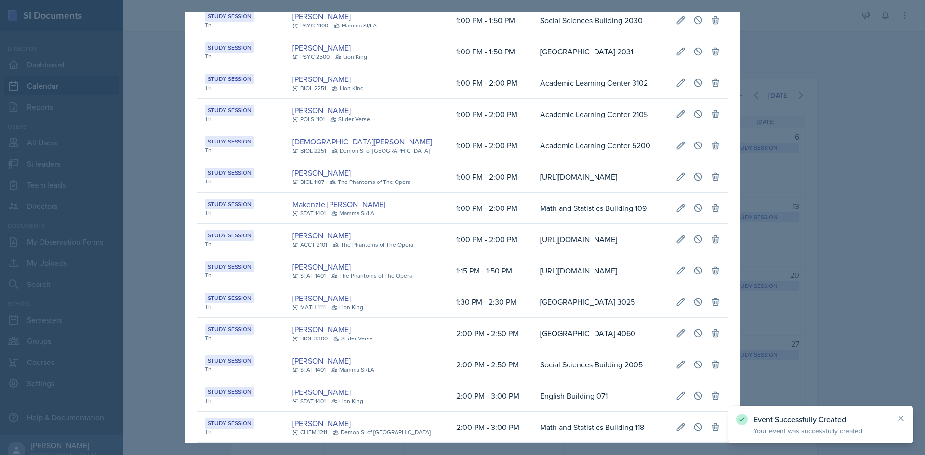
click at [859, 316] on div at bounding box center [462, 227] width 925 height 455
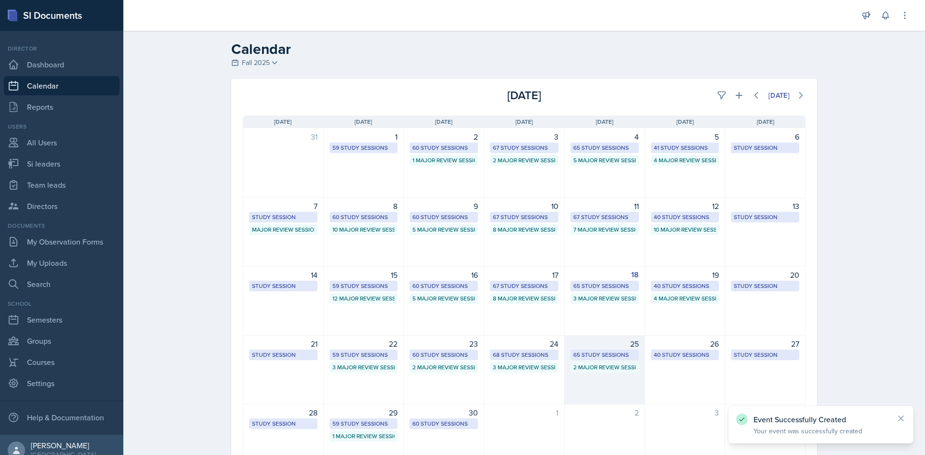
click at [580, 354] on div "65 Study Sessions" at bounding box center [604, 355] width 63 height 9
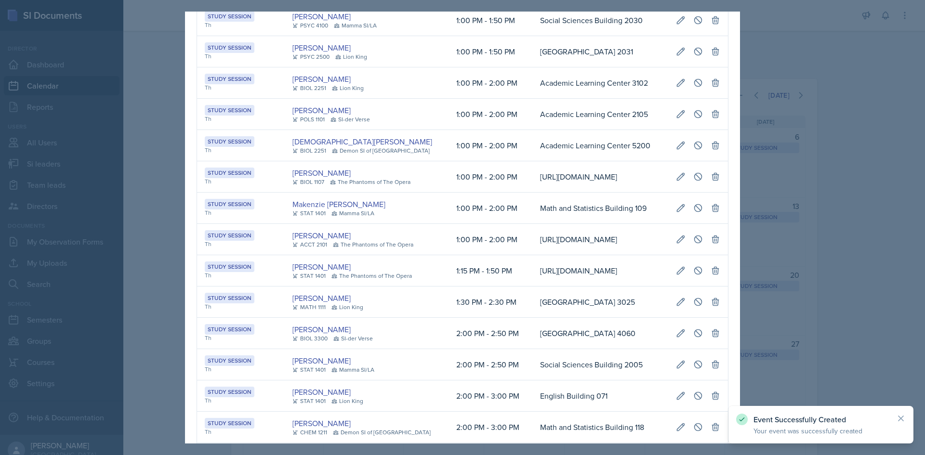
click at [532, 287] on td "[URL][DOMAIN_NAME]" at bounding box center [600, 270] width 136 height 31
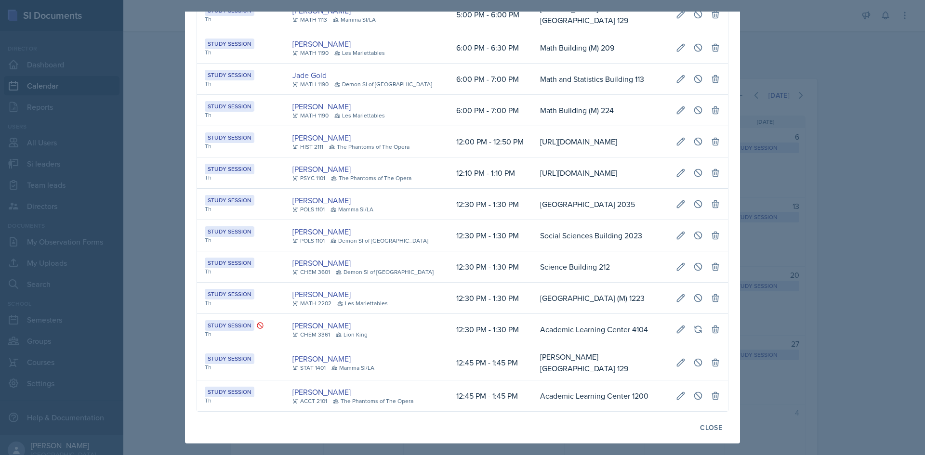
scroll to position [0, 214]
drag, startPoint x: 547, startPoint y: 235, endPoint x: 735, endPoint y: 237, distance: 188.3
click at [735, 237] on div "September 25th, 2025 Event User Time Location Study Session Th Octavia Kaham CH…" at bounding box center [462, 228] width 555 height 432
click at [692, 182] on button at bounding box center [697, 172] width 17 height 17
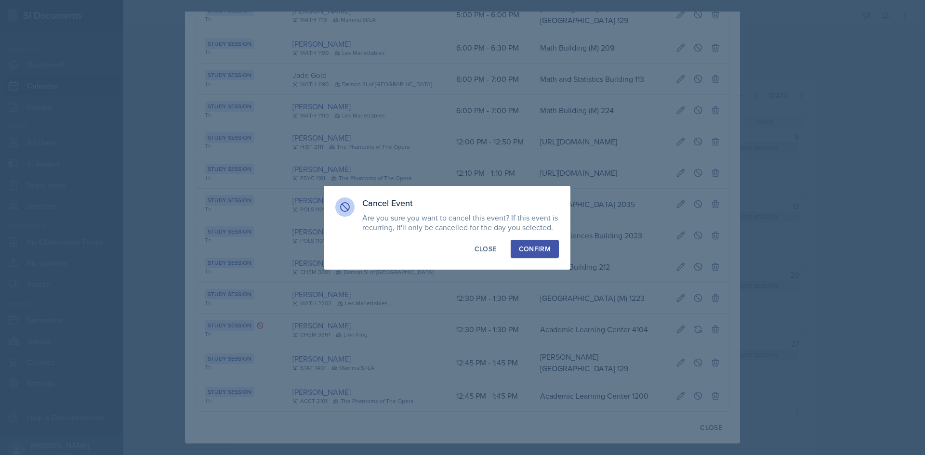
click at [529, 246] on div "Confirm" at bounding box center [535, 249] width 32 height 10
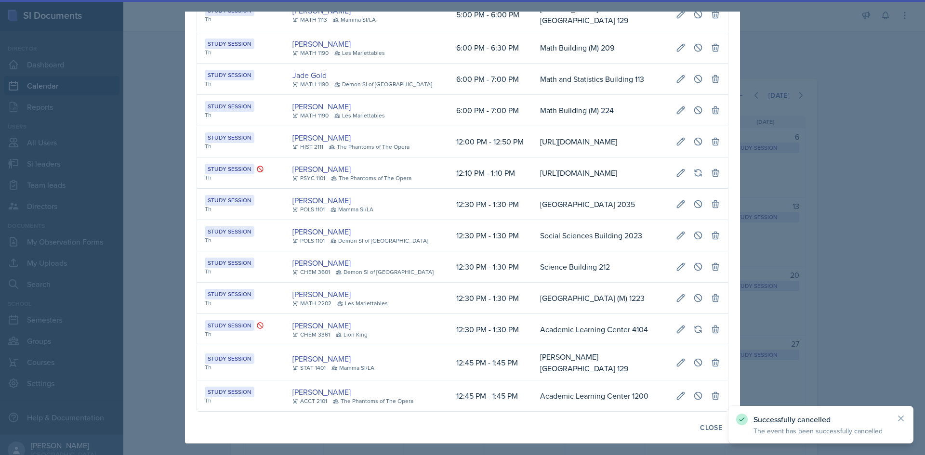
click at [144, 183] on div at bounding box center [462, 227] width 925 height 455
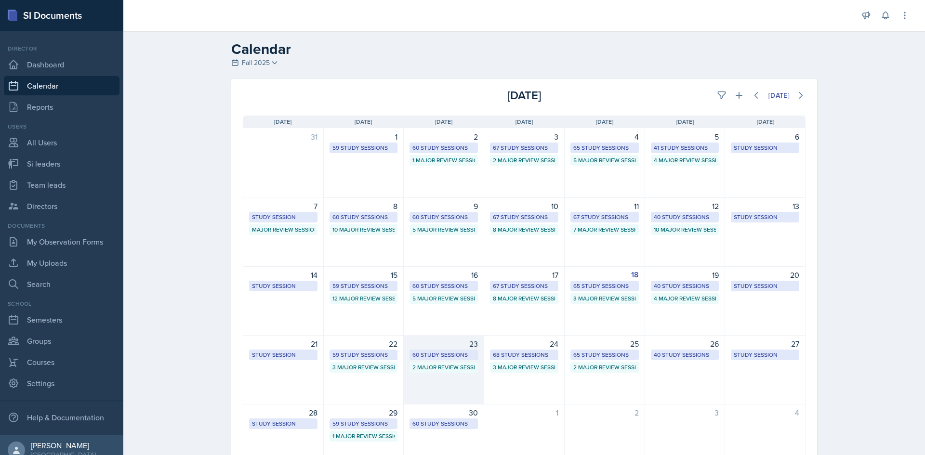
click at [446, 356] on div "60 Study Sessions" at bounding box center [443, 355] width 63 height 9
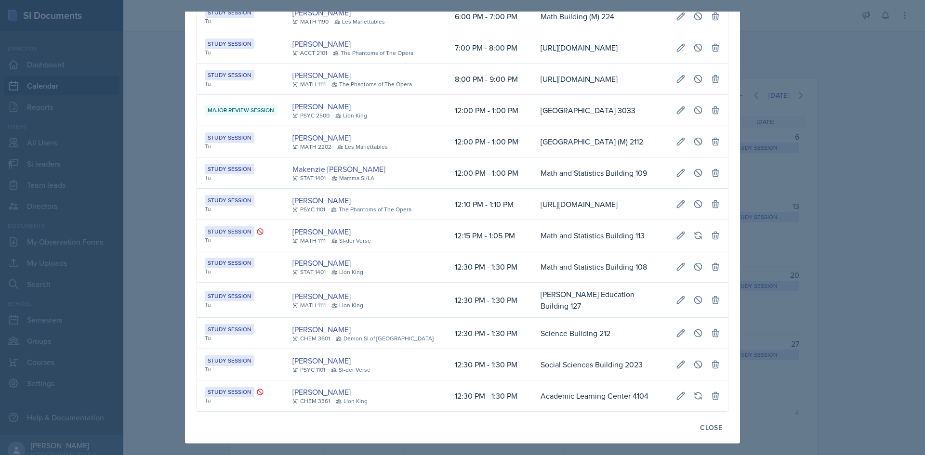
click at [533, 318] on td "[PERSON_NAME] Education Building 127" at bounding box center [600, 300] width 135 height 35
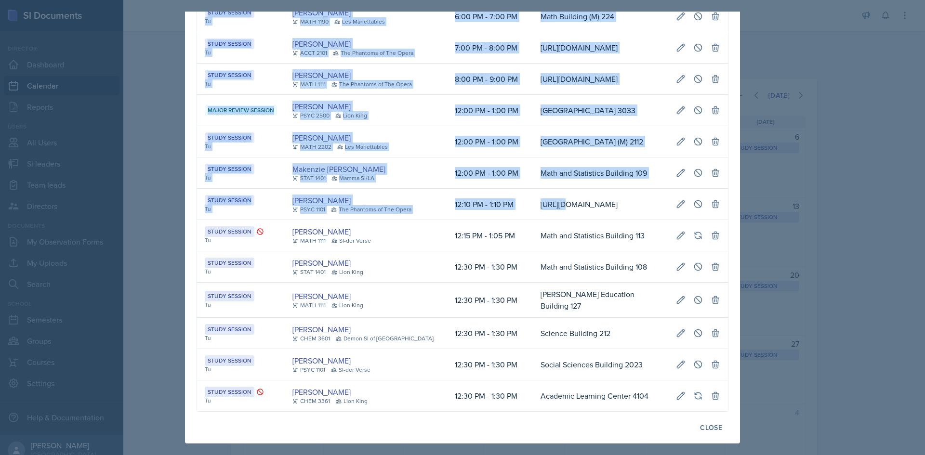
scroll to position [0, 221]
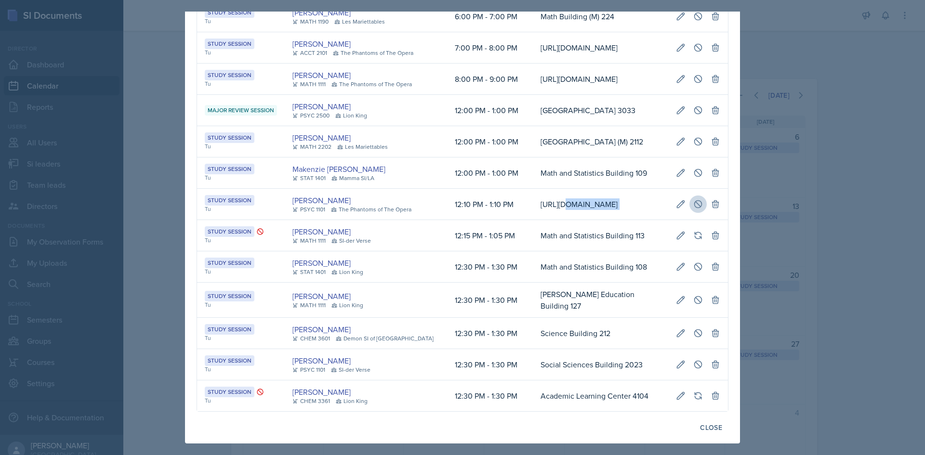
drag, startPoint x: 543, startPoint y: 199, endPoint x: 693, endPoint y: 216, distance: 151.2
click at [694, 217] on tr "Study Session Tu Kendall Gibson PSYC 1101 The Phantoms of The Opera 12:10 PM - …" at bounding box center [462, 204] width 531 height 31
click at [693, 209] on icon at bounding box center [698, 204] width 10 height 10
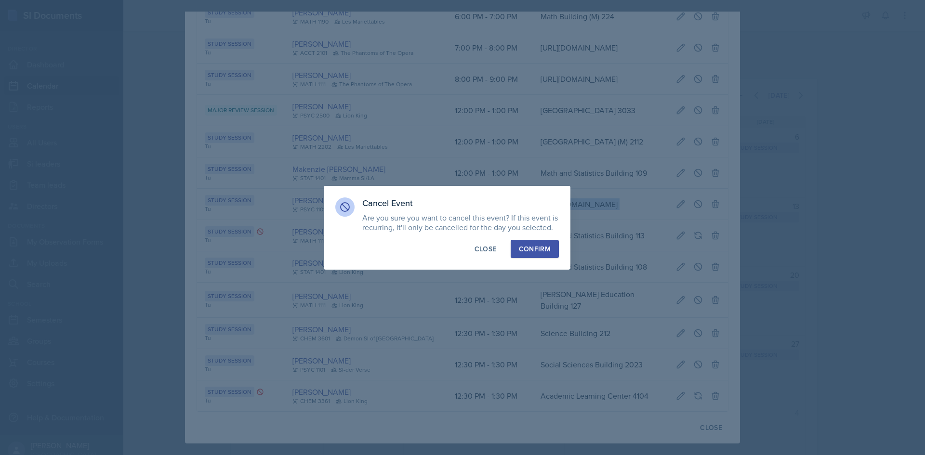
click at [549, 248] on div "Confirm" at bounding box center [535, 249] width 32 height 10
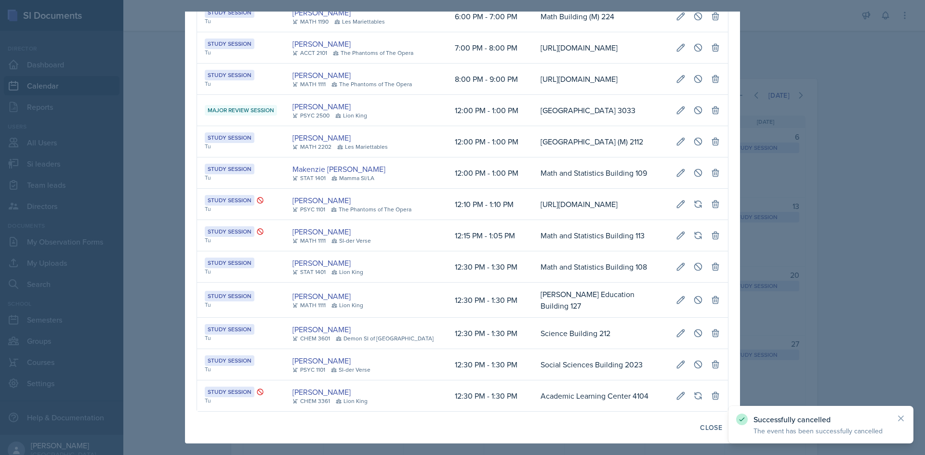
click at [879, 254] on div at bounding box center [462, 227] width 925 height 455
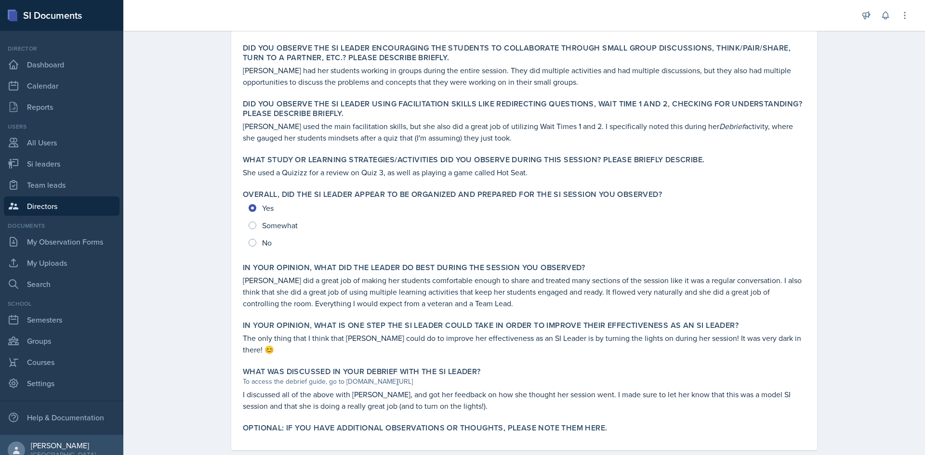
scroll to position [319, 0]
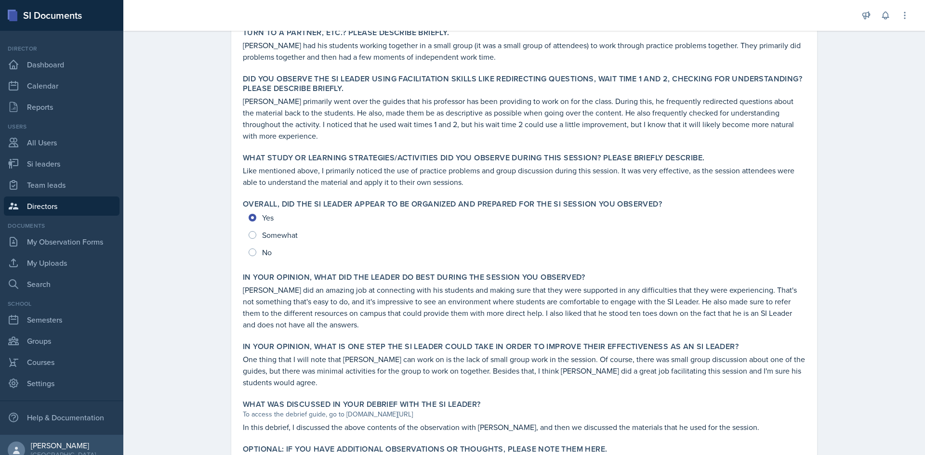
scroll to position [377, 0]
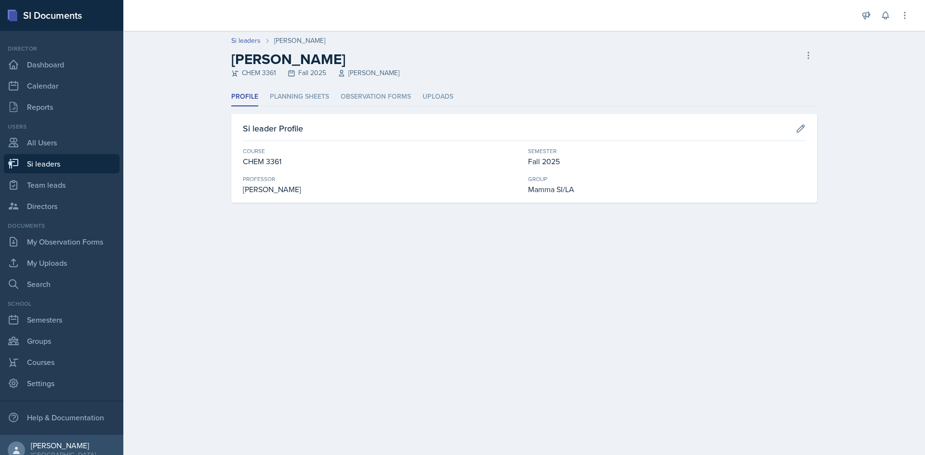
click at [313, 114] on div "Profile Planning Sheets Observation Forms Uploads Profile Planning Sheets Obser…" at bounding box center [524, 145] width 586 height 115
click at [356, 94] on li "Observation Forms" at bounding box center [375, 97] width 70 height 19
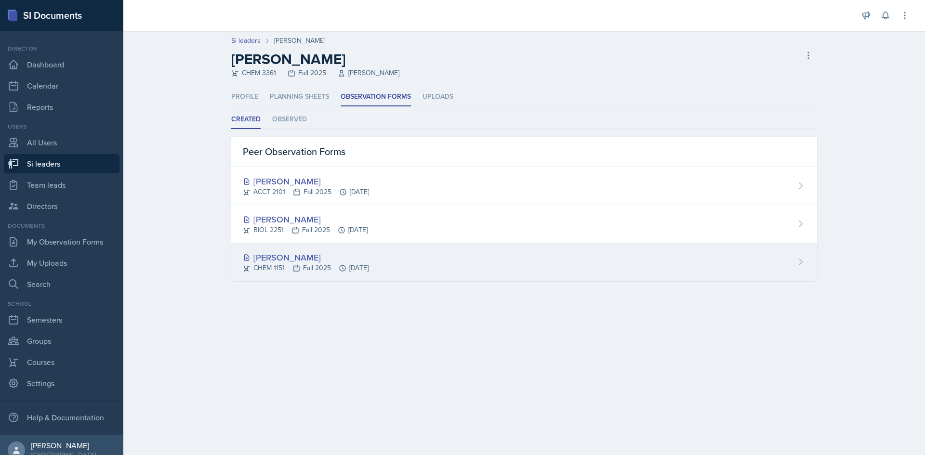
click at [330, 263] on div "CHEM 1151 Fall 2025 Sep 8th, 2025" at bounding box center [306, 268] width 126 height 10
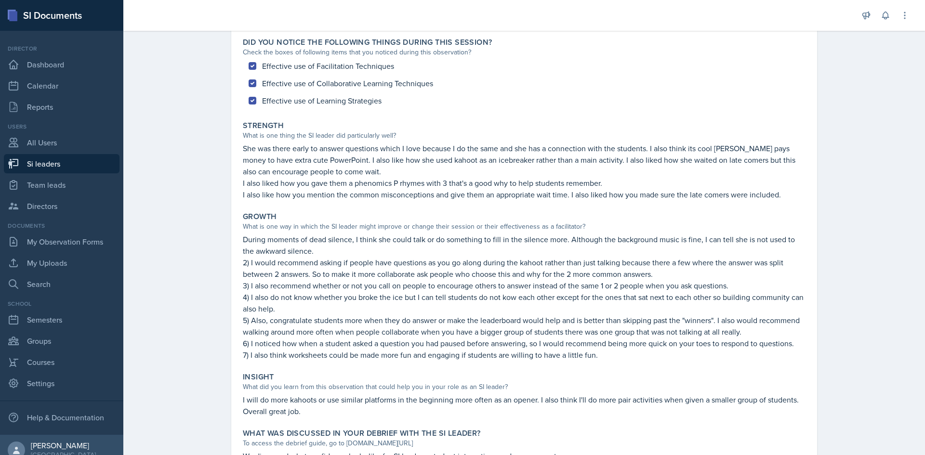
scroll to position [144, 0]
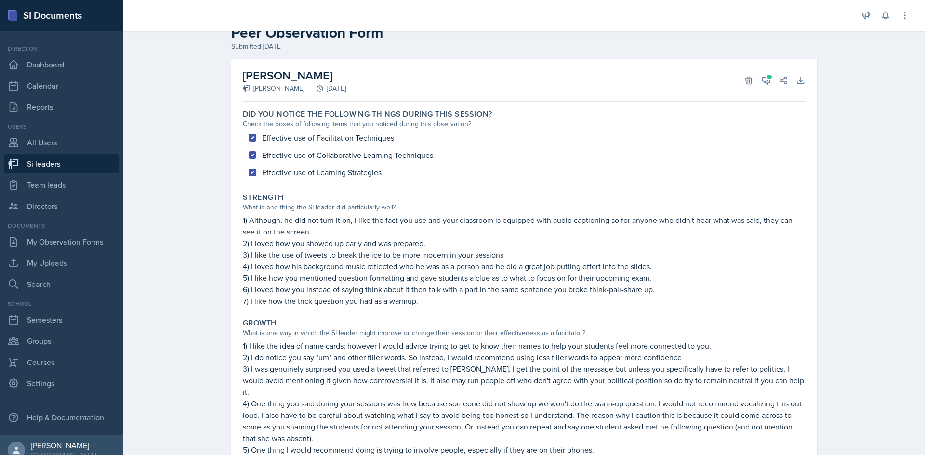
scroll to position [48, 0]
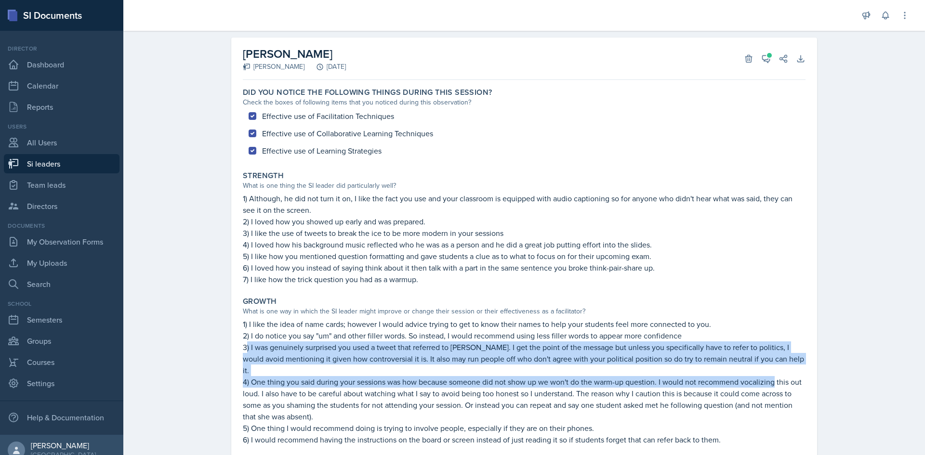
drag, startPoint x: 244, startPoint y: 343, endPoint x: 772, endPoint y: 365, distance: 529.2
click at [772, 365] on div "1) I like the idea of name cards; however I would advice trying to get to know …" at bounding box center [524, 386] width 562 height 137
click at [772, 376] on p "4) One thing you said during your sessions was how because someone did not show…" at bounding box center [524, 399] width 562 height 46
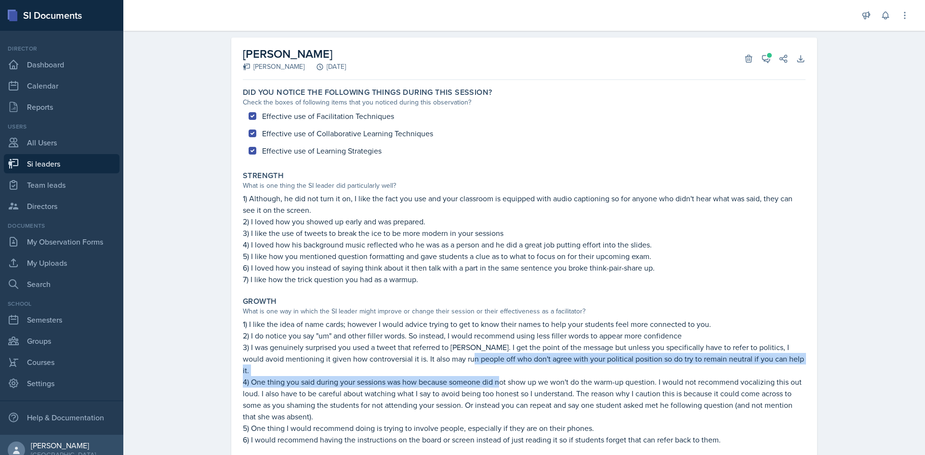
drag, startPoint x: 456, startPoint y: 364, endPoint x: 496, endPoint y: 371, distance: 41.0
click at [496, 371] on div "1) I like the idea of name cards; however I would advice trying to get to know …" at bounding box center [524, 386] width 562 height 137
click at [496, 376] on p "4) One thing you said during your sessions was how because someone did not show…" at bounding box center [524, 399] width 562 height 46
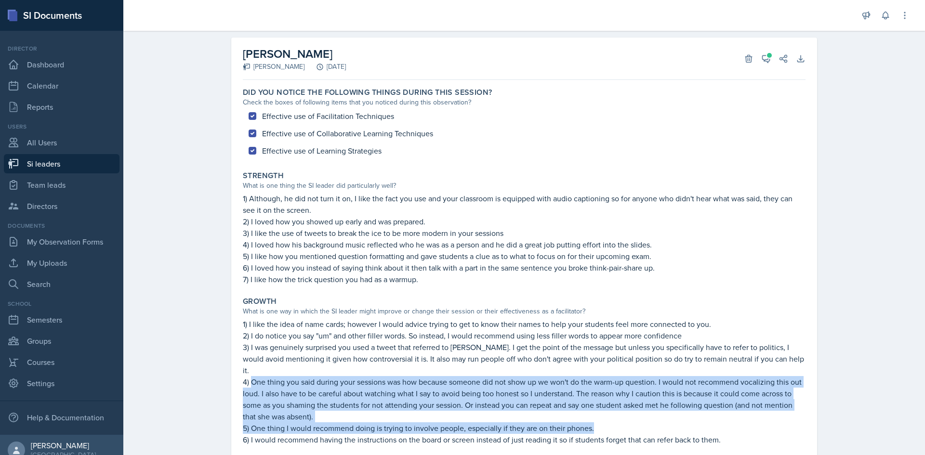
drag, startPoint x: 248, startPoint y: 369, endPoint x: 604, endPoint y: 420, distance: 359.5
click at [604, 420] on div "1) I like the idea of name cards; however I would advice trying to get to know …" at bounding box center [524, 386] width 562 height 137
click at [604, 422] on p "5) One thing I would recommend doing is trying to involve people, especially if…" at bounding box center [524, 428] width 562 height 12
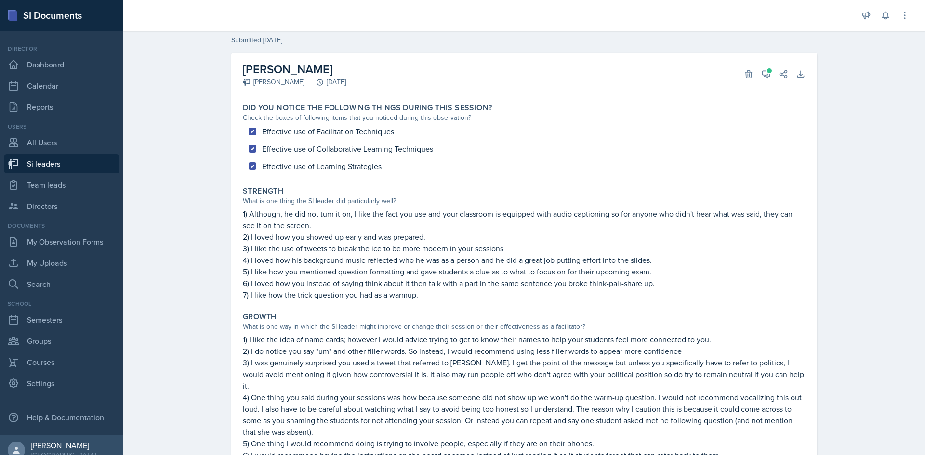
scroll to position [0, 0]
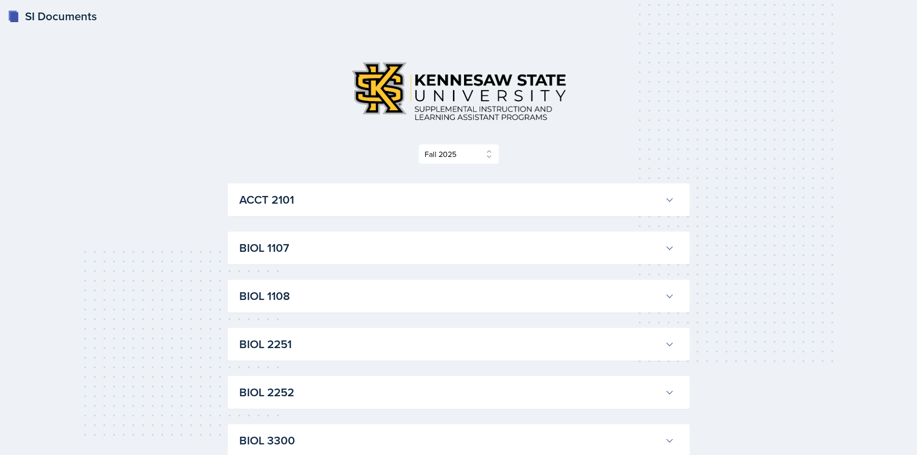
select select "2bed604d-1099-4043-b1bc-2365e8740244"
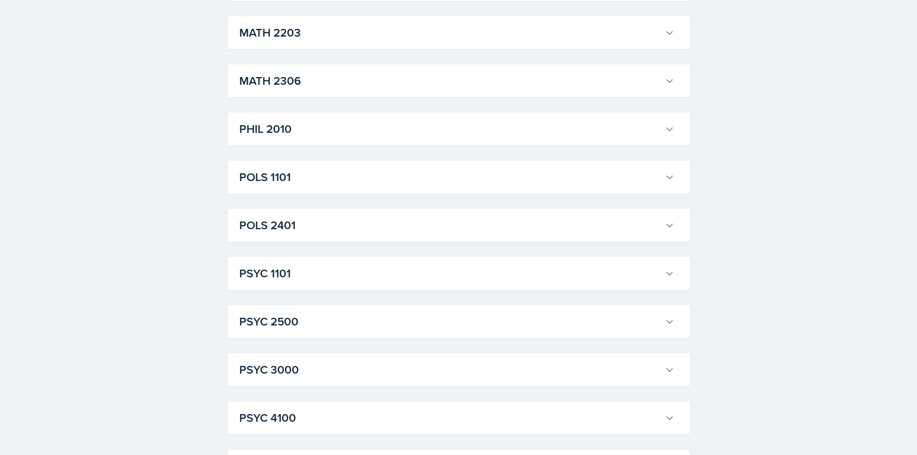
scroll to position [1267, 0]
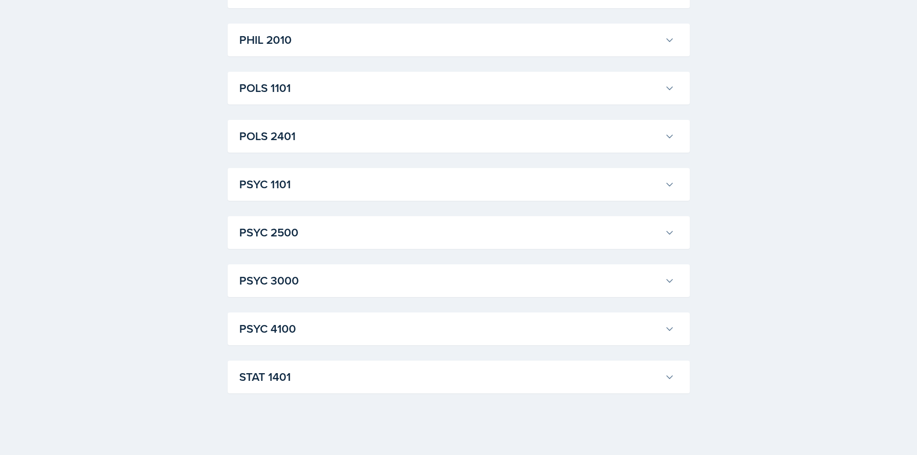
click at [307, 183] on h3 "PSYC 1101" at bounding box center [450, 184] width 422 height 17
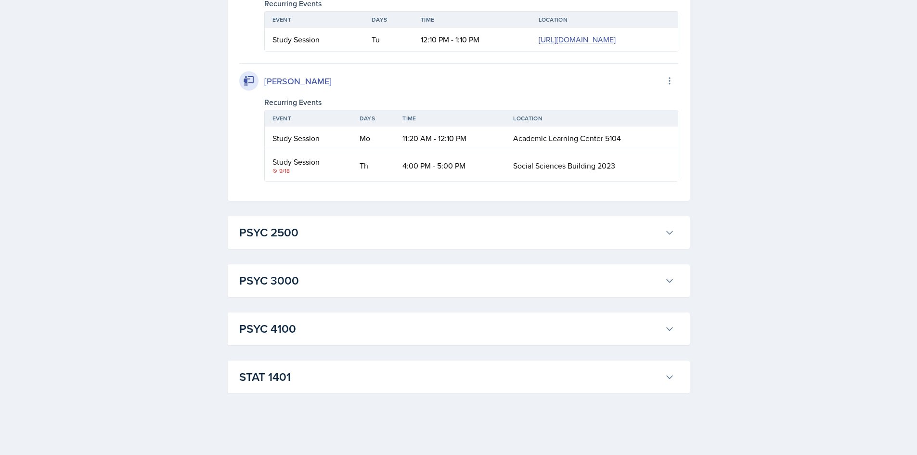
scroll to position [0, 0]
